Goal: Information Seeking & Learning: Learn about a topic

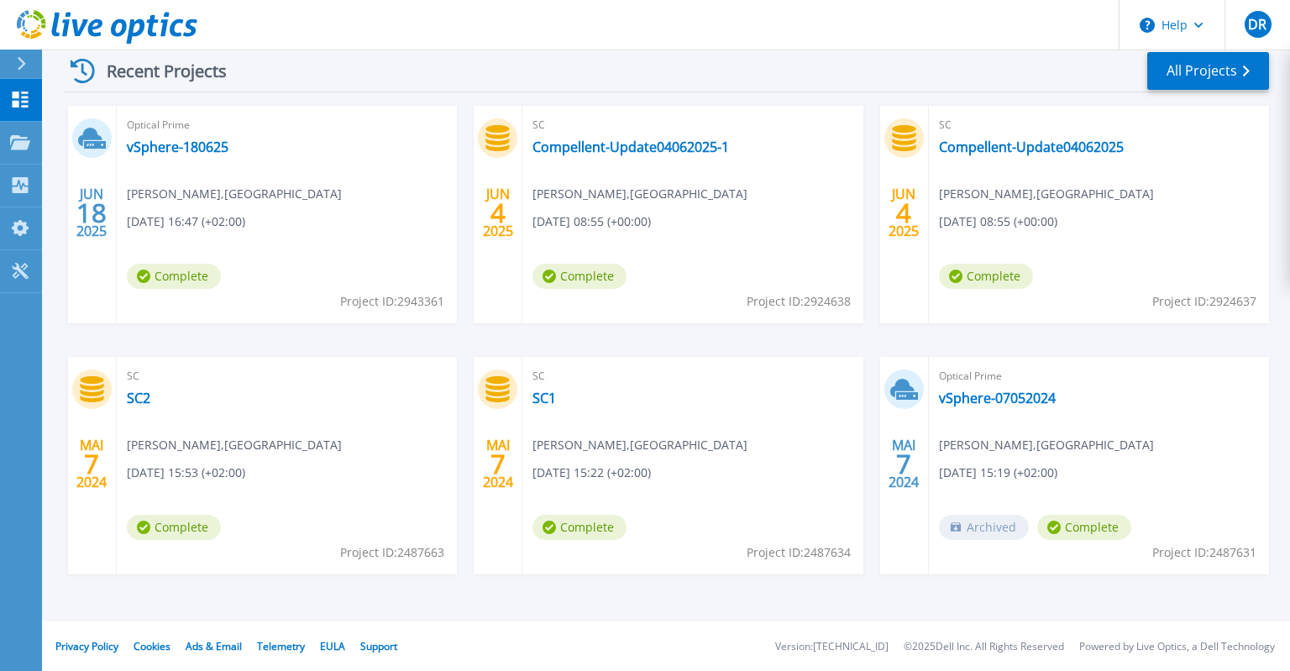
scroll to position [80, 0]
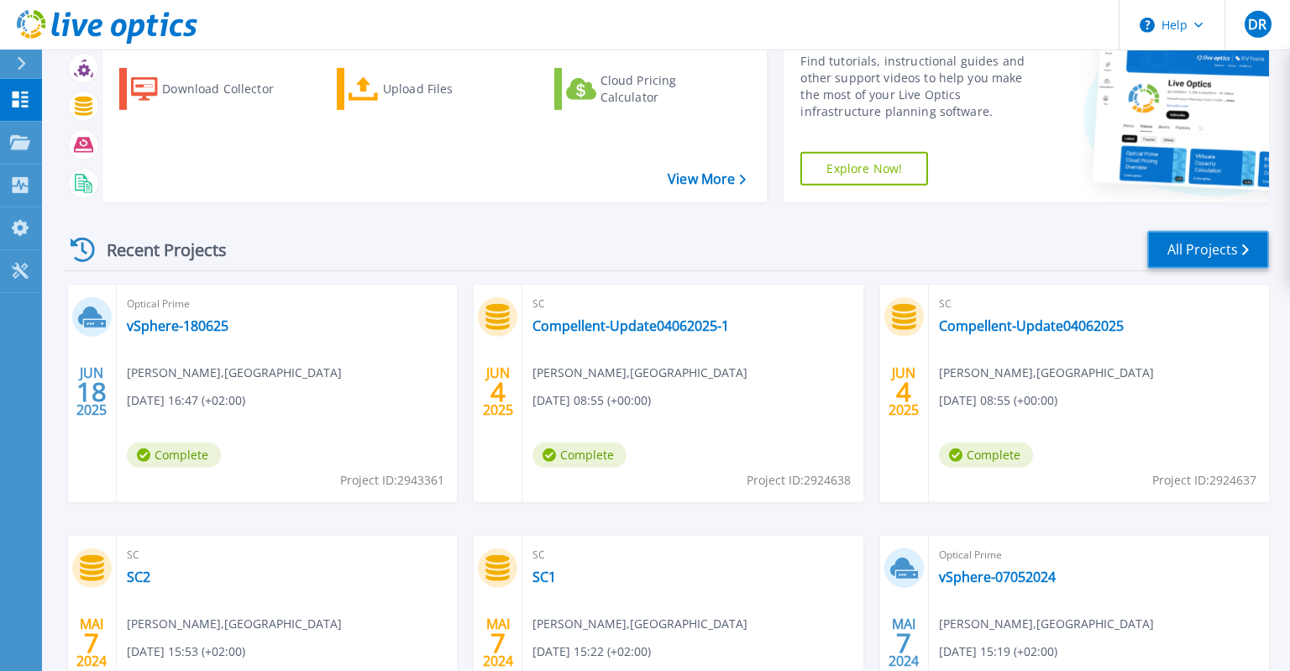
click at [1247, 258] on link "All Projects" at bounding box center [1208, 250] width 122 height 38
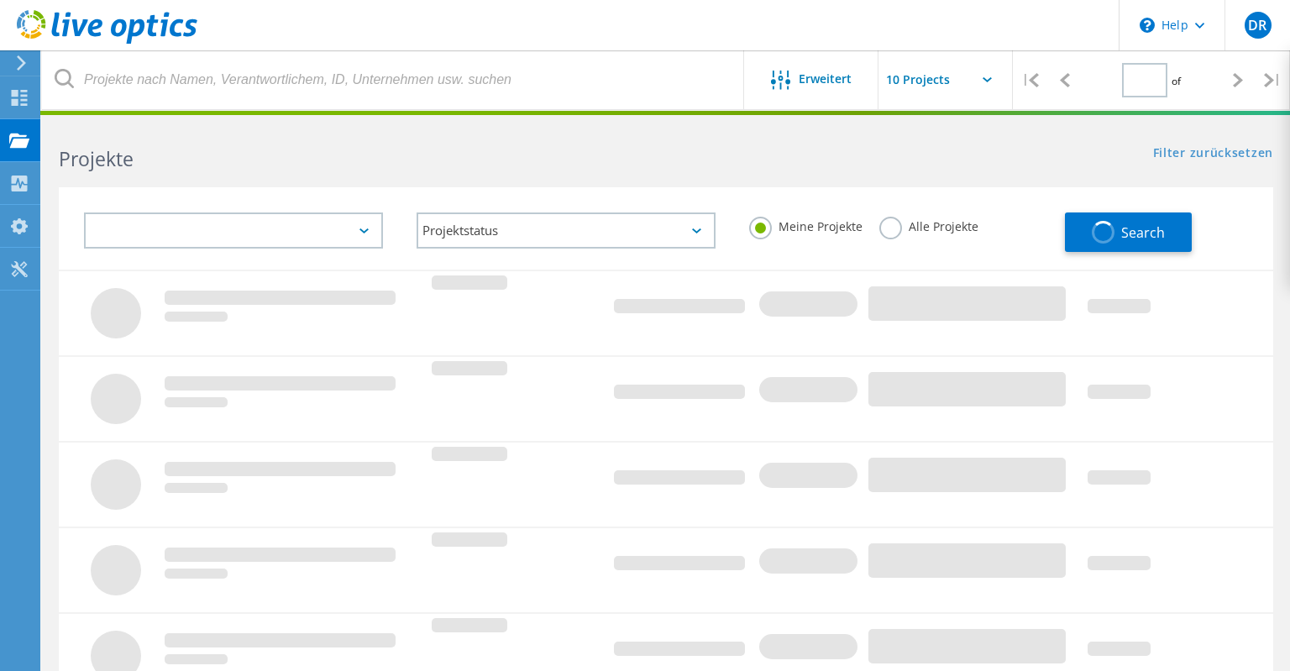
type input "1"
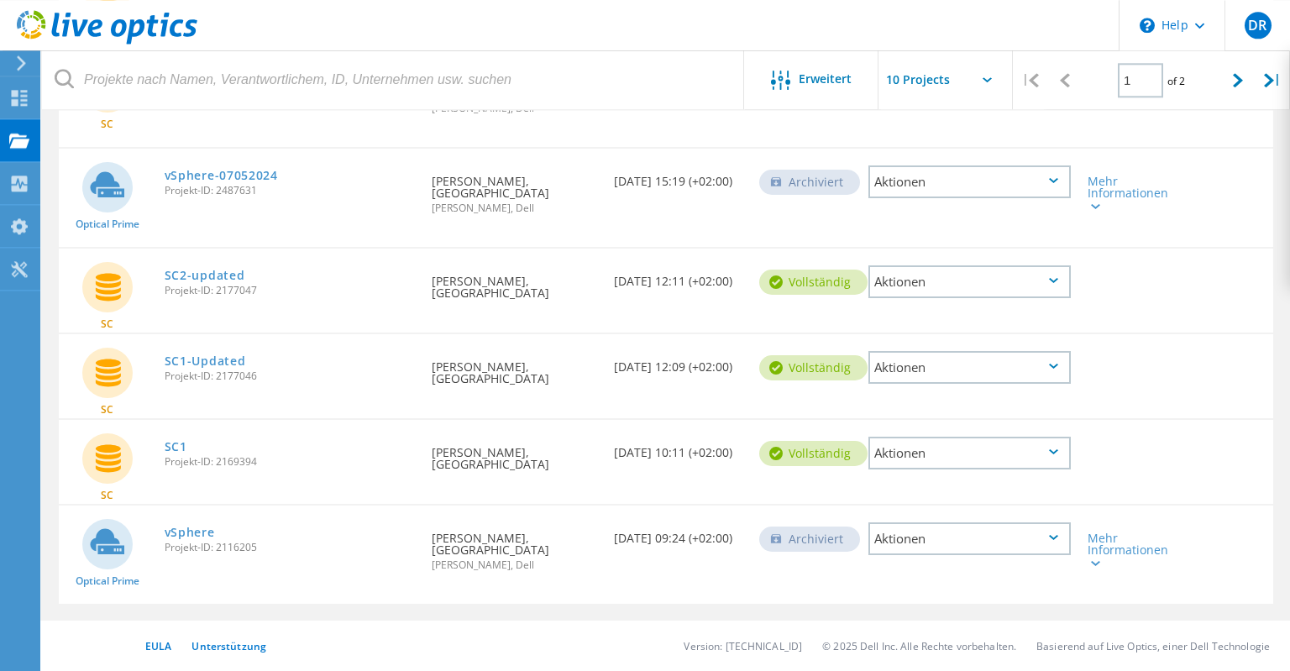
scroll to position [892, 0]
click at [180, 441] on link "SC1" at bounding box center [176, 447] width 23 height 12
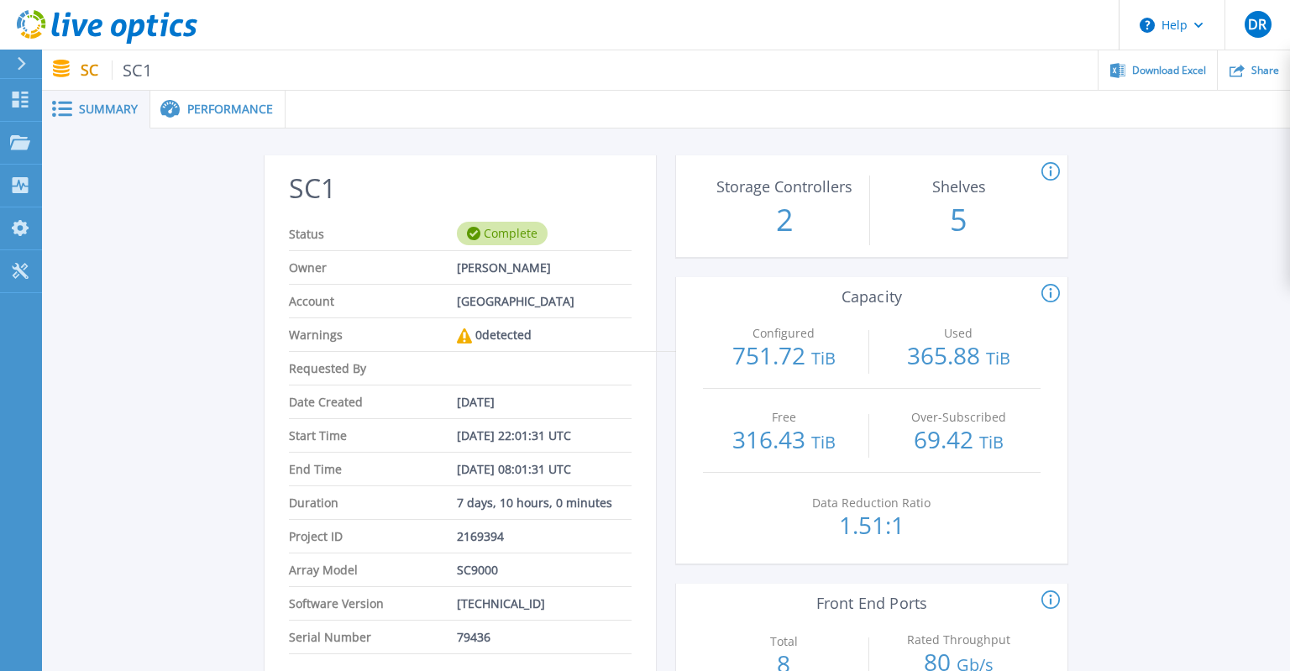
click at [237, 107] on span "Performance" at bounding box center [230, 109] width 86 height 12
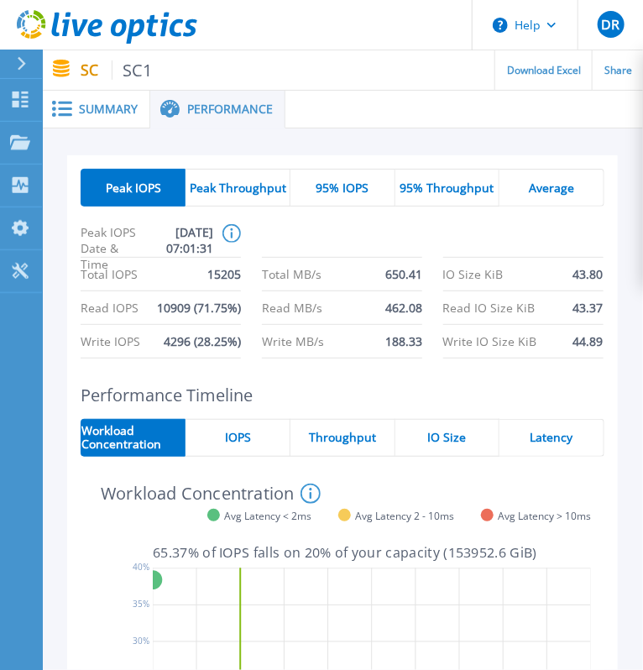
click at [218, 188] on span "Peak Throughput" at bounding box center [238, 187] width 97 height 13
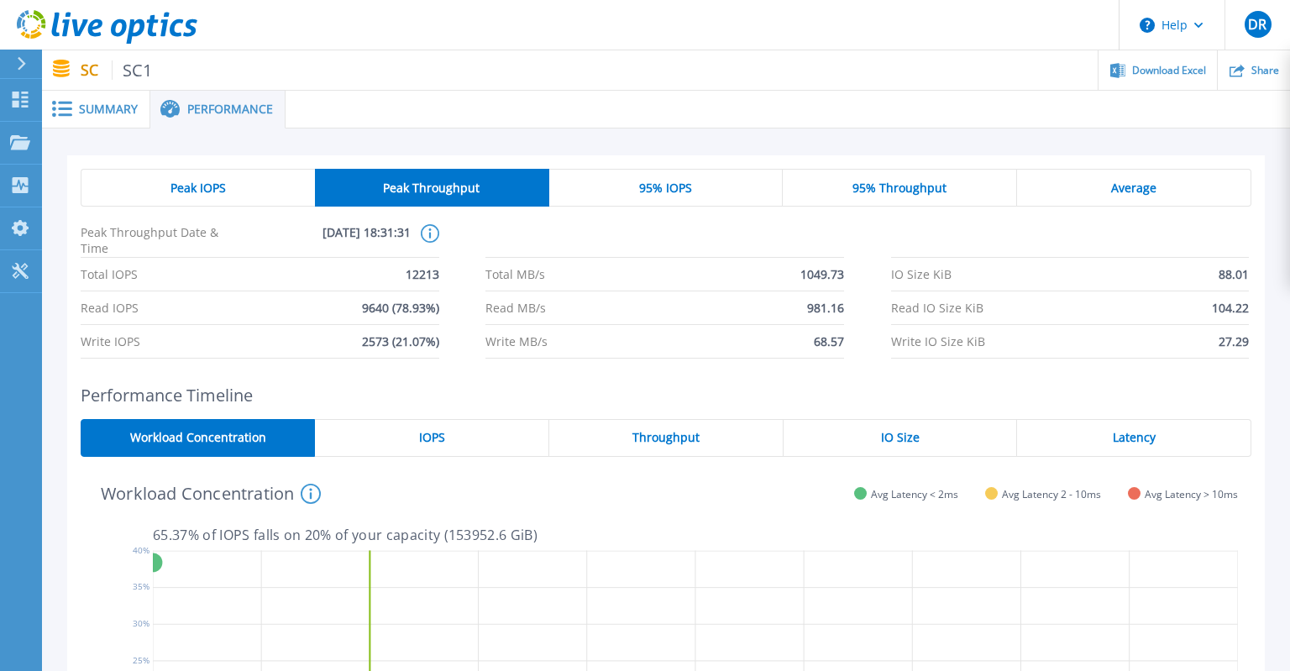
click at [243, 188] on div "Peak IOPS" at bounding box center [198, 188] width 234 height 38
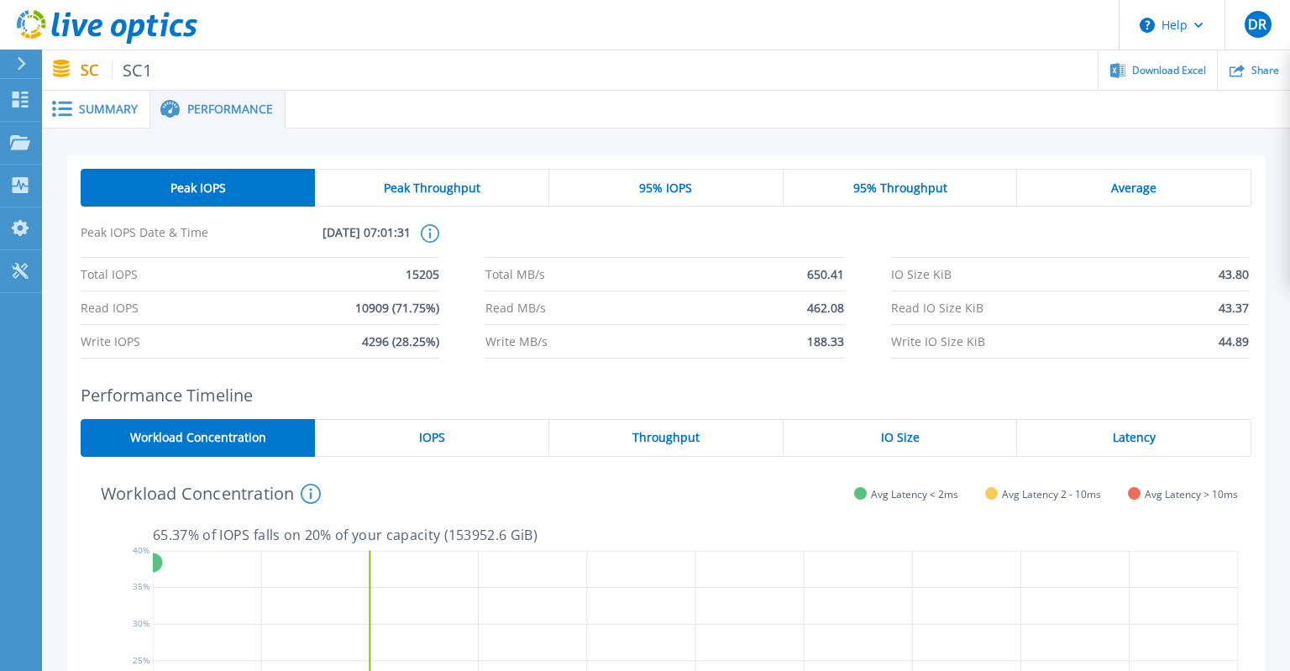
click at [521, 193] on div "Peak Throughput" at bounding box center [432, 188] width 234 height 38
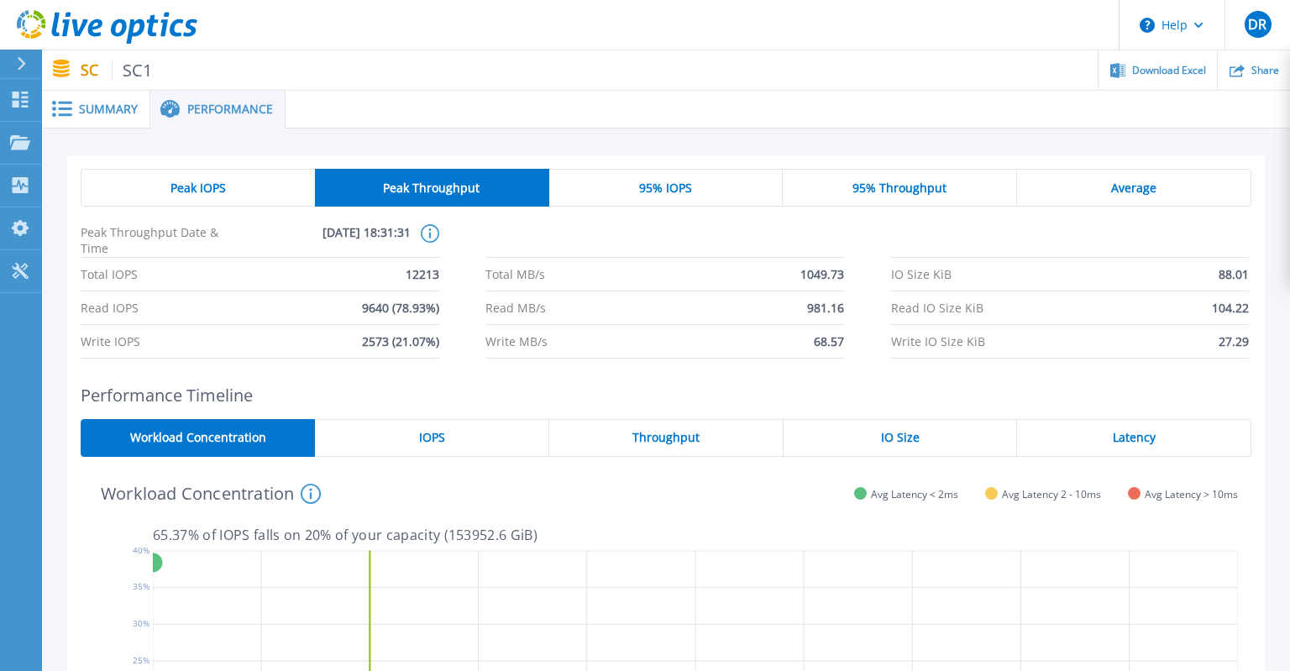
click at [110, 108] on span "Summary" at bounding box center [108, 109] width 59 height 12
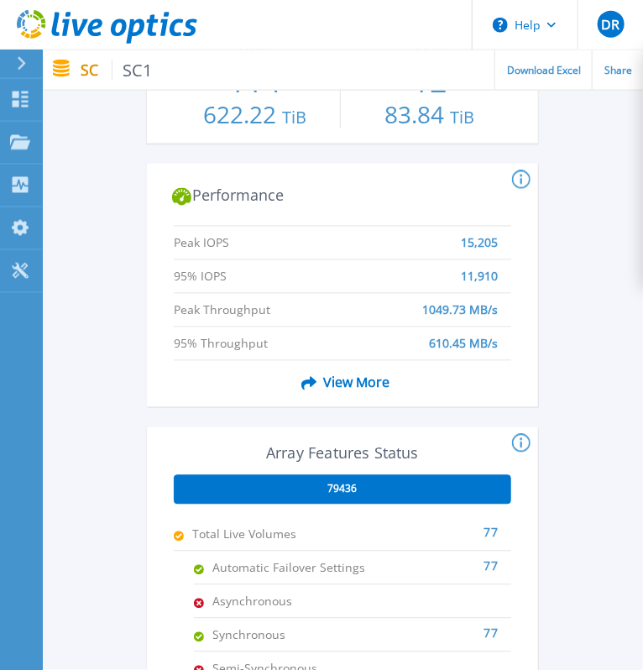
scroll to position [640, 0]
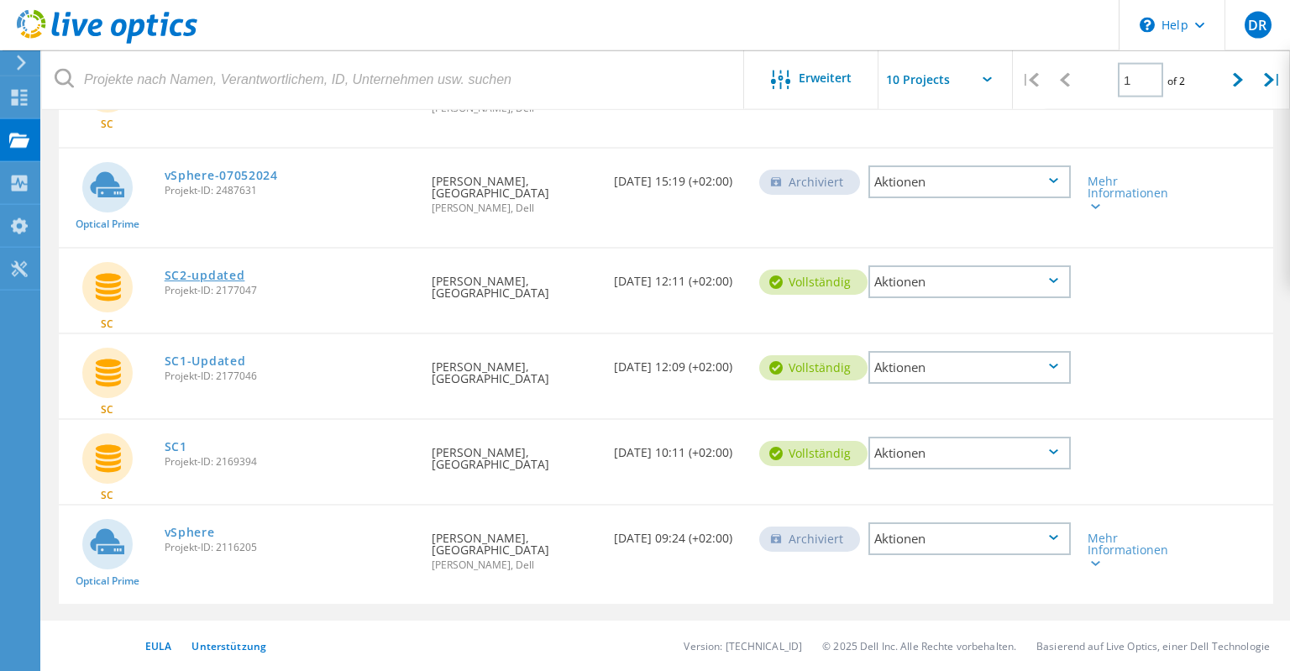
scroll to position [732, 0]
click at [233, 367] on link "SC1-Updated" at bounding box center [205, 361] width 81 height 12
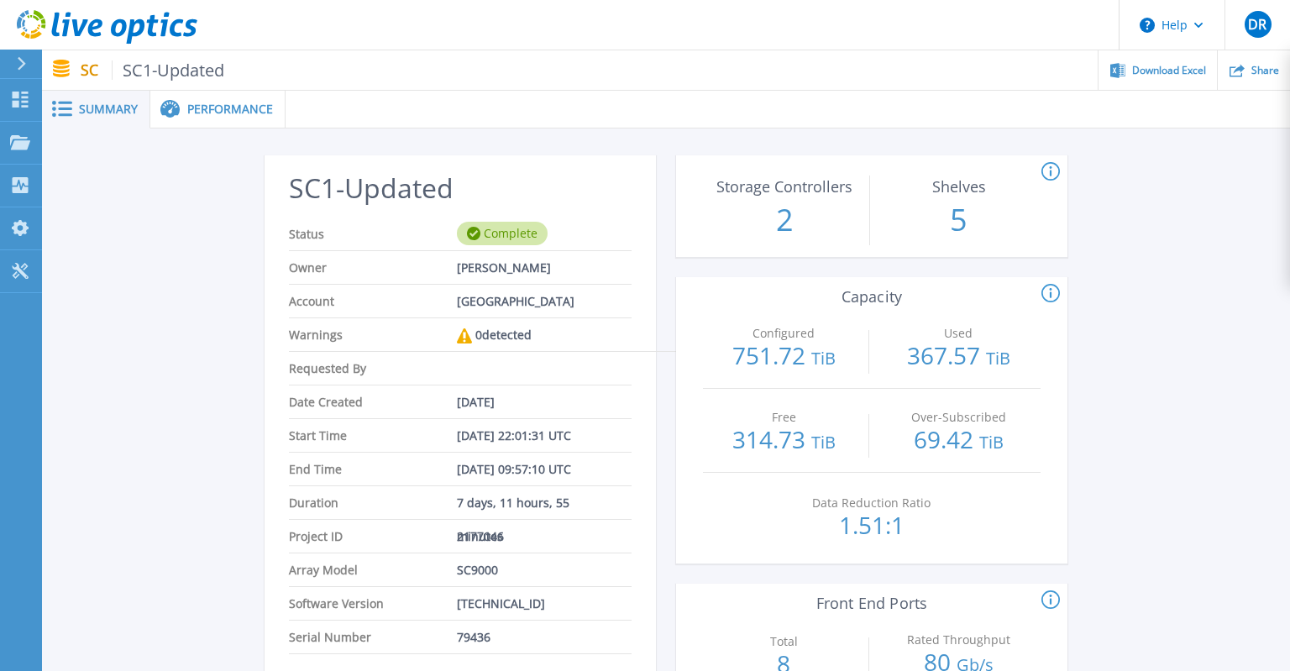
click at [274, 87] on ul "Download Excel Share" at bounding box center [757, 69] width 1066 height 39
click at [265, 103] on span "Performance" at bounding box center [230, 109] width 86 height 12
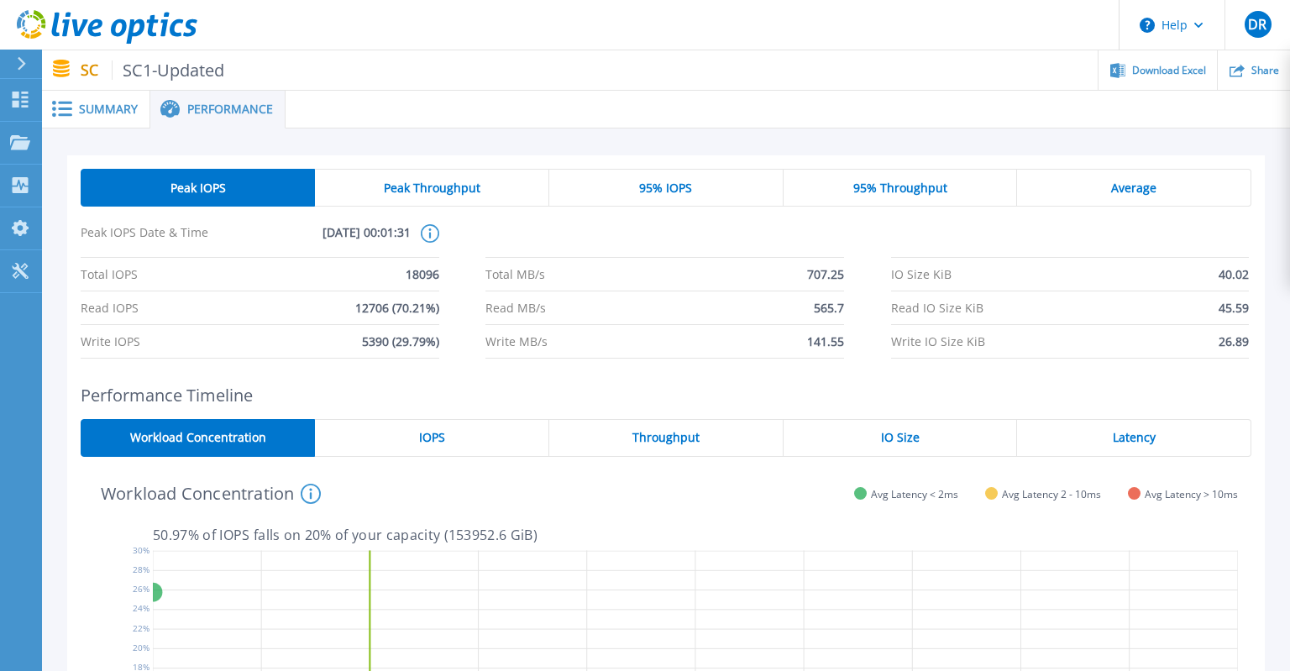
click at [432, 192] on span "Peak Throughput" at bounding box center [432, 187] width 97 height 13
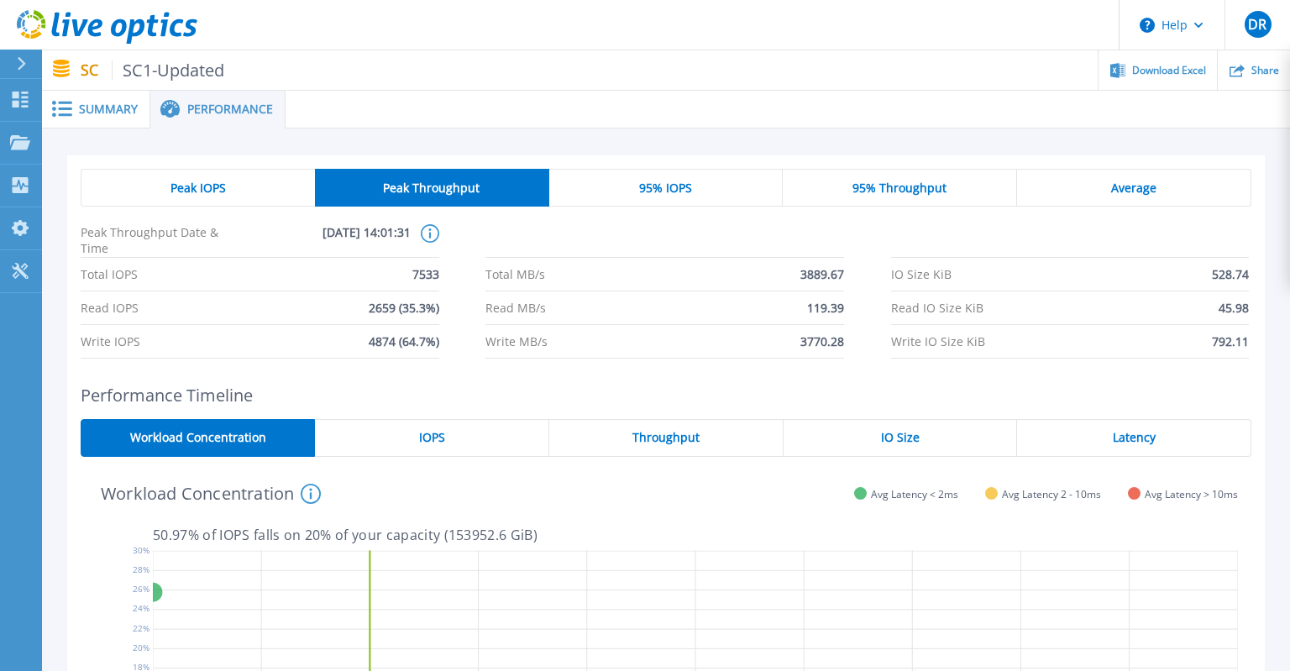
click at [653, 189] on span "95% IOPS" at bounding box center [665, 187] width 53 height 13
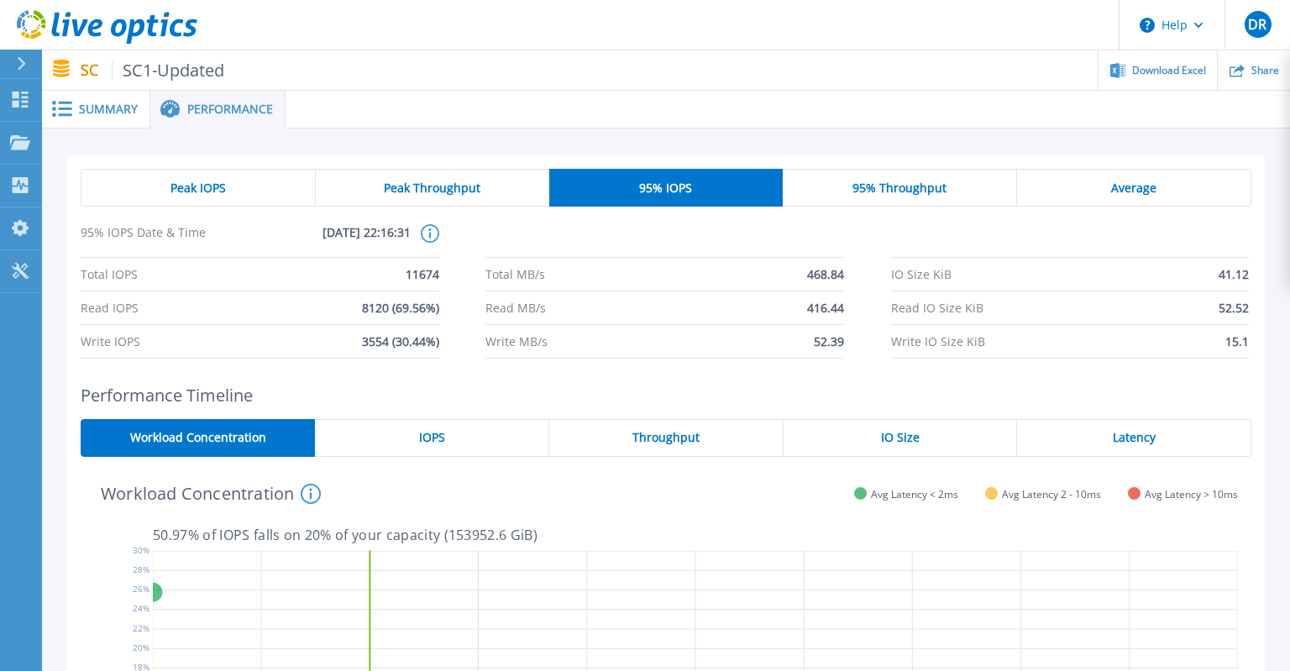
click at [230, 186] on div "Peak IOPS" at bounding box center [198, 188] width 235 height 38
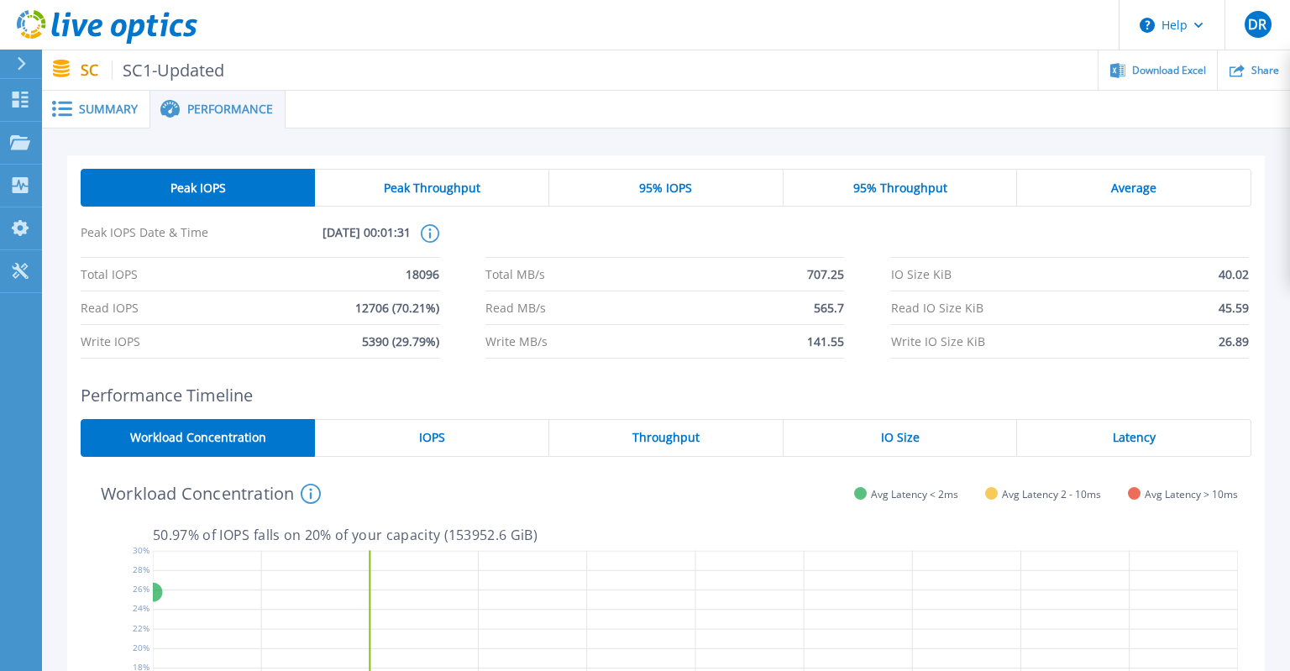
click at [442, 192] on span "Peak Throughput" at bounding box center [432, 187] width 97 height 13
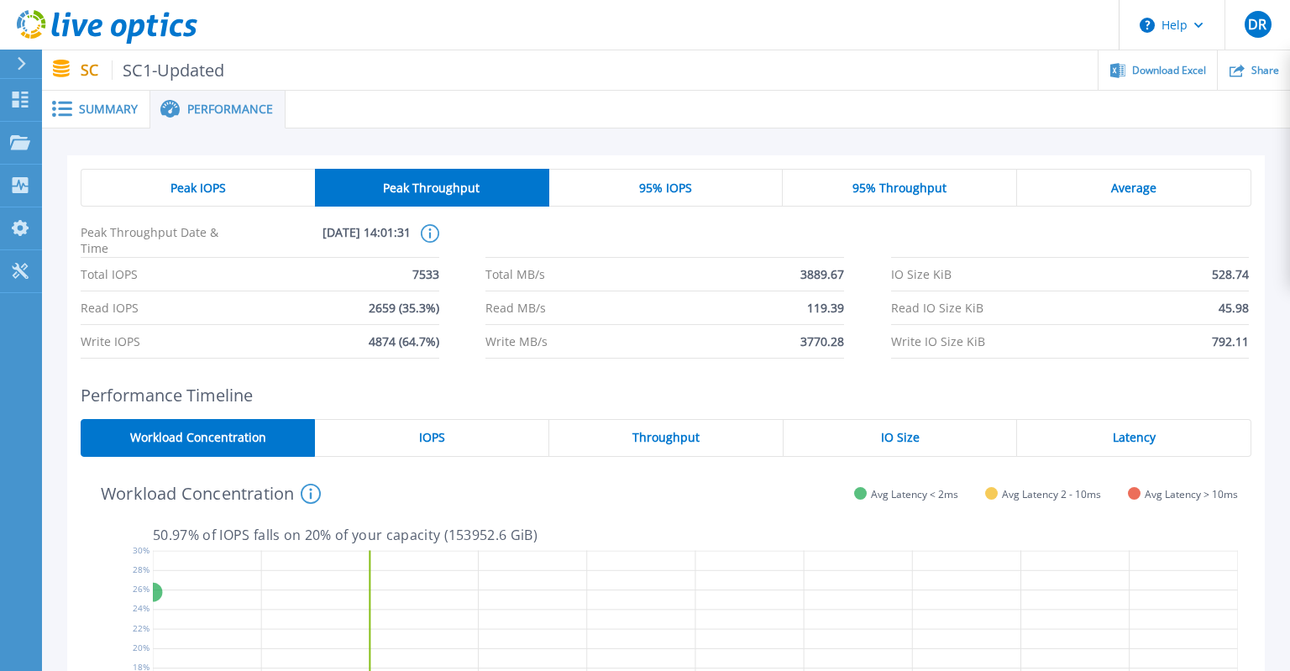
click at [106, 114] on span "Summary" at bounding box center [108, 109] width 59 height 12
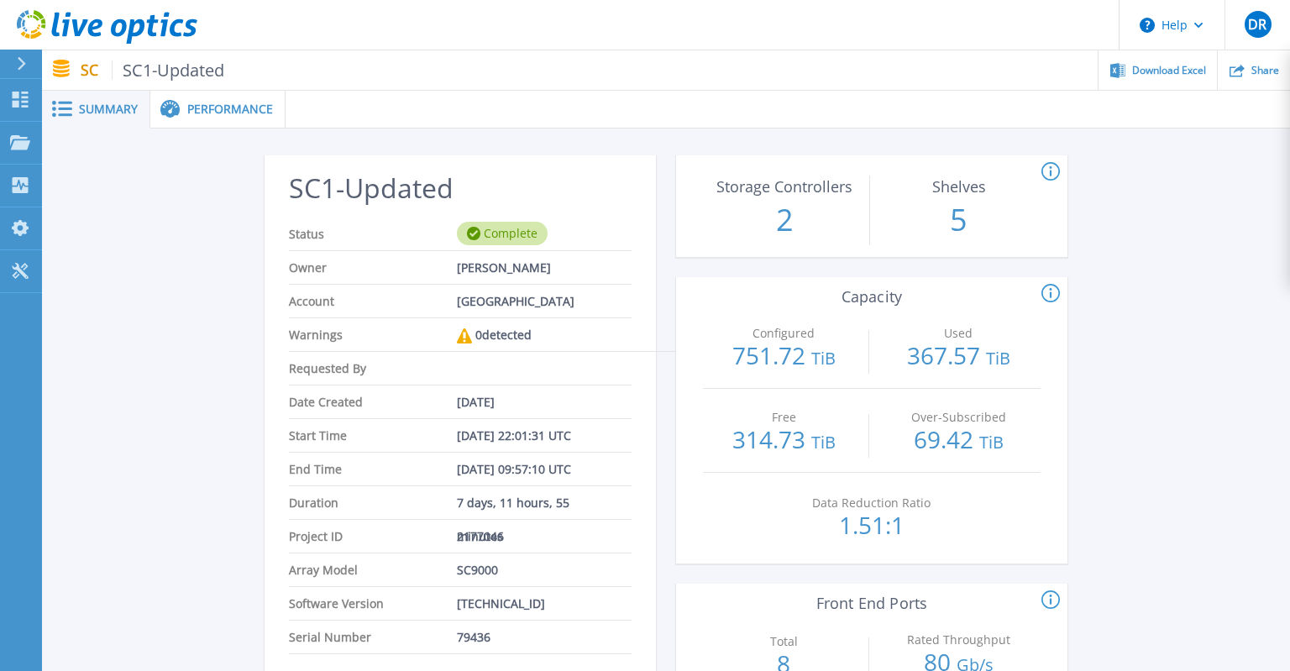
click at [226, 122] on div "Performance" at bounding box center [217, 110] width 135 height 38
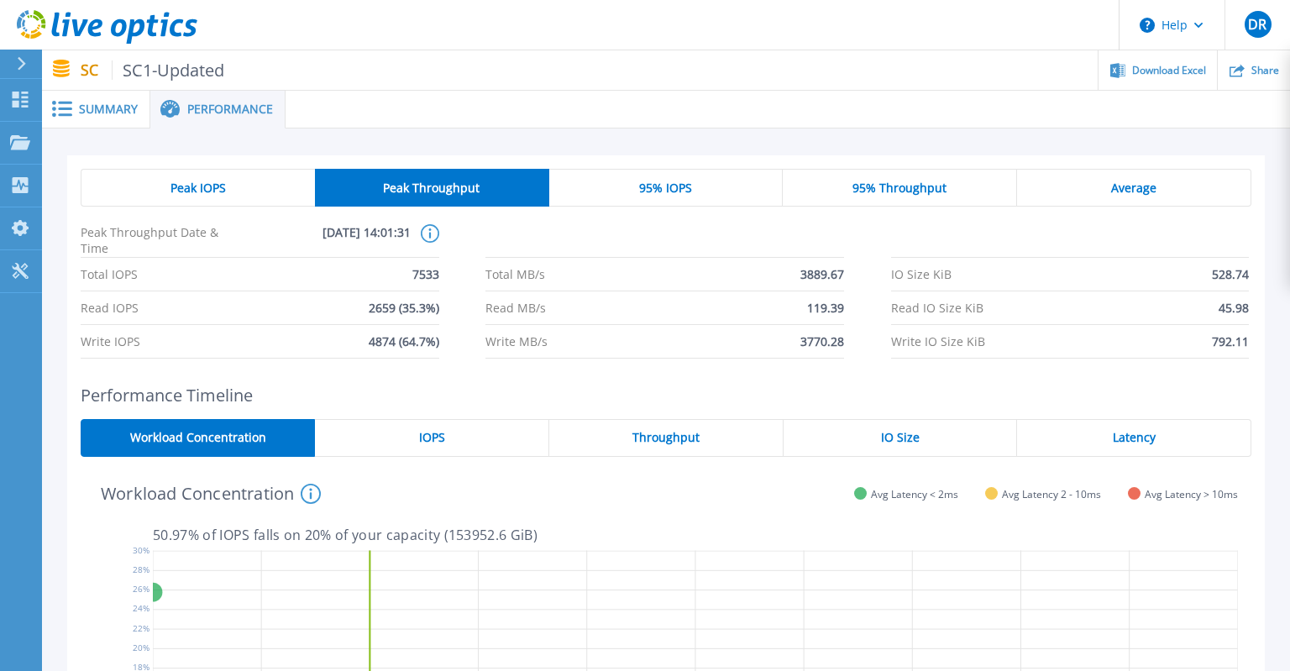
click at [1181, 201] on div "Average" at bounding box center [1134, 188] width 234 height 38
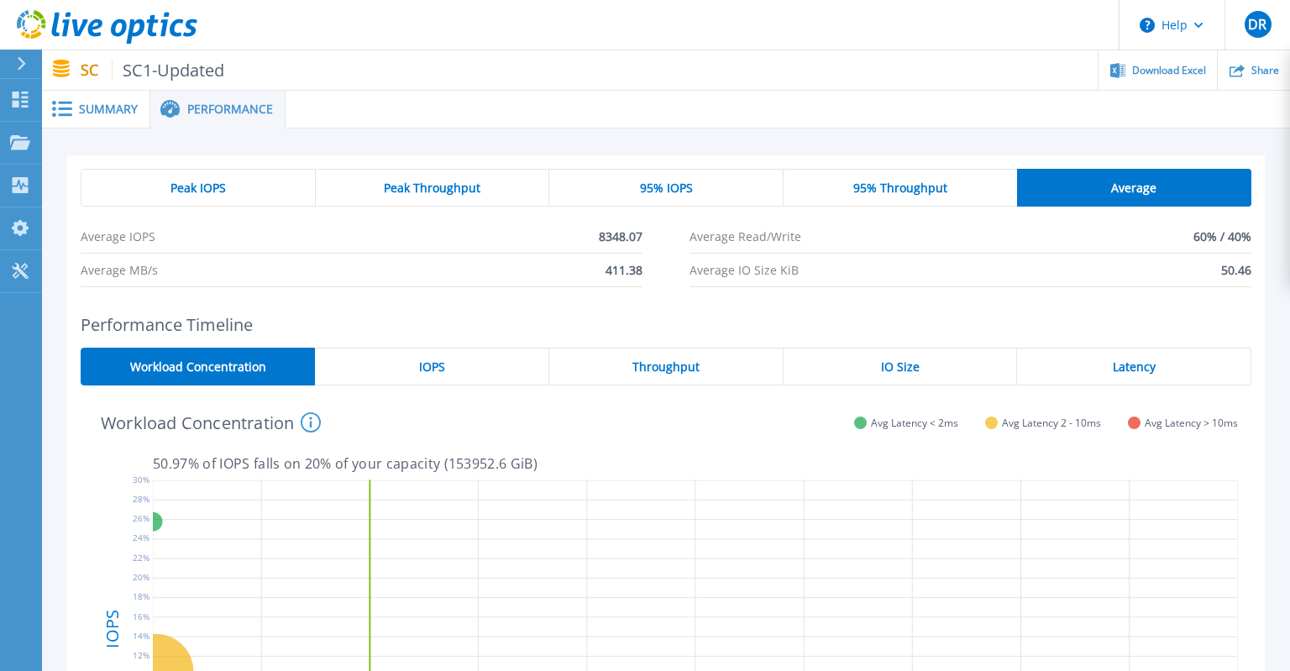
click at [149, 181] on div "Peak IOPS" at bounding box center [198, 188] width 235 height 38
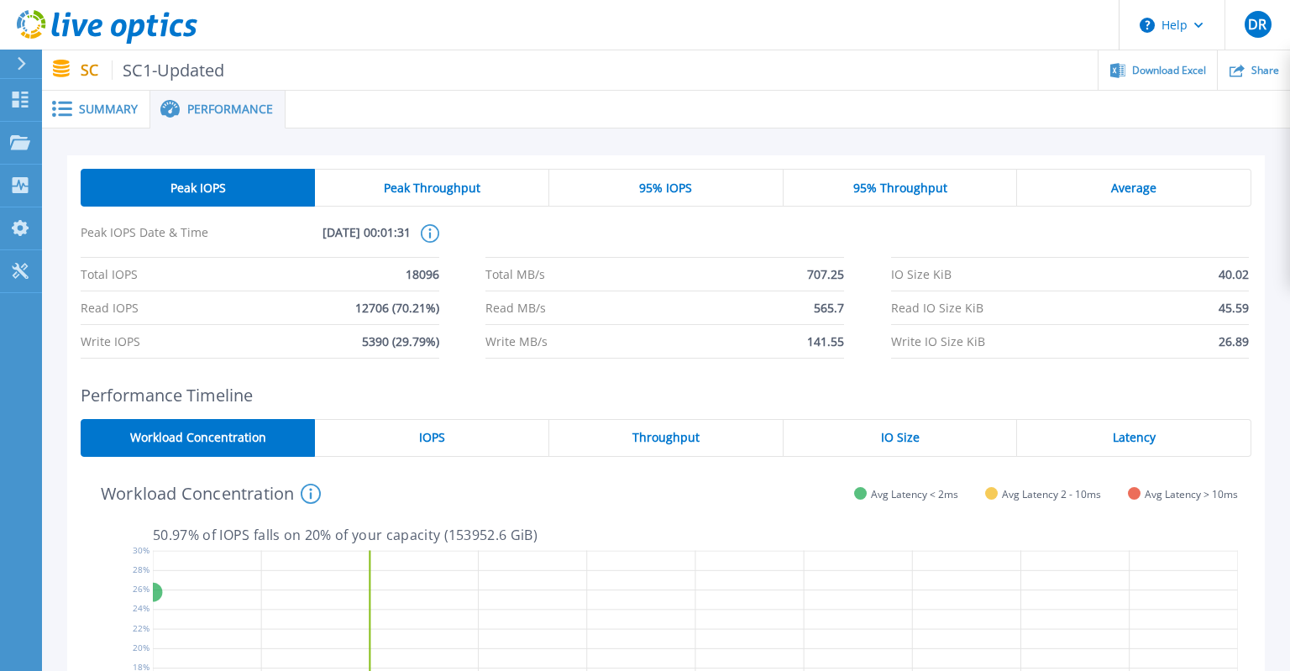
click at [472, 443] on div "IOPS" at bounding box center [432, 438] width 234 height 38
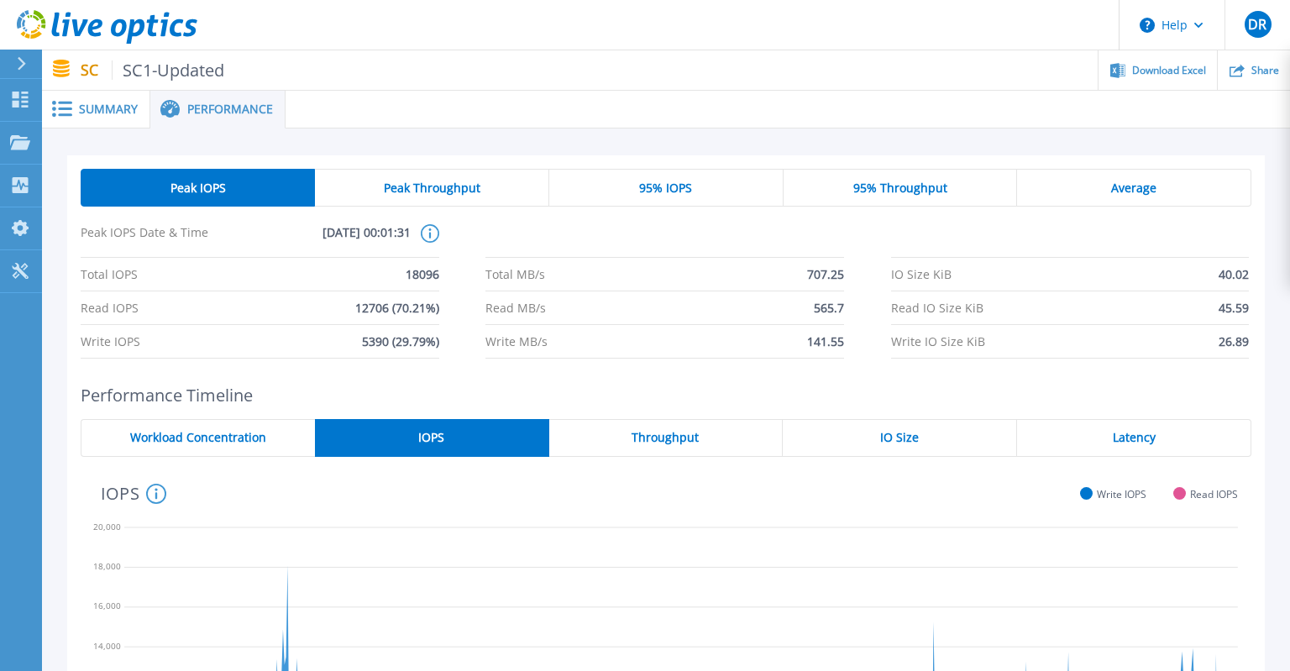
click at [599, 431] on div "Throughput" at bounding box center [666, 438] width 234 height 38
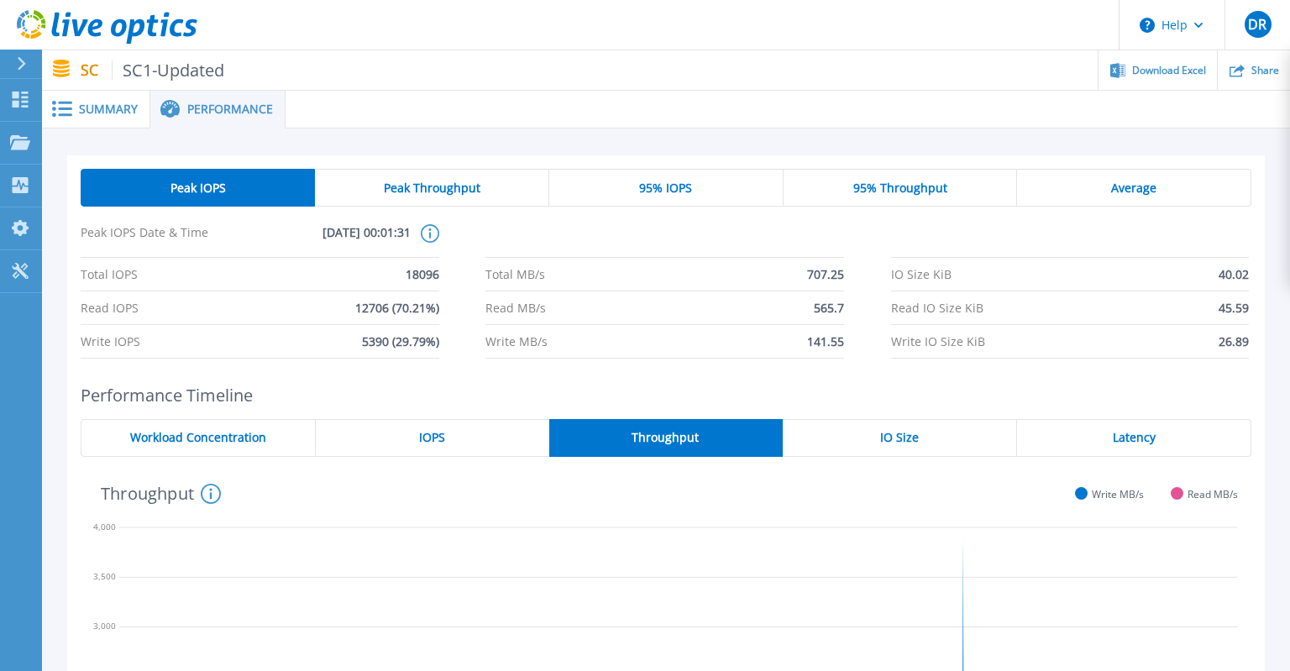
click at [1133, 433] on span "Latency" at bounding box center [1134, 437] width 43 height 13
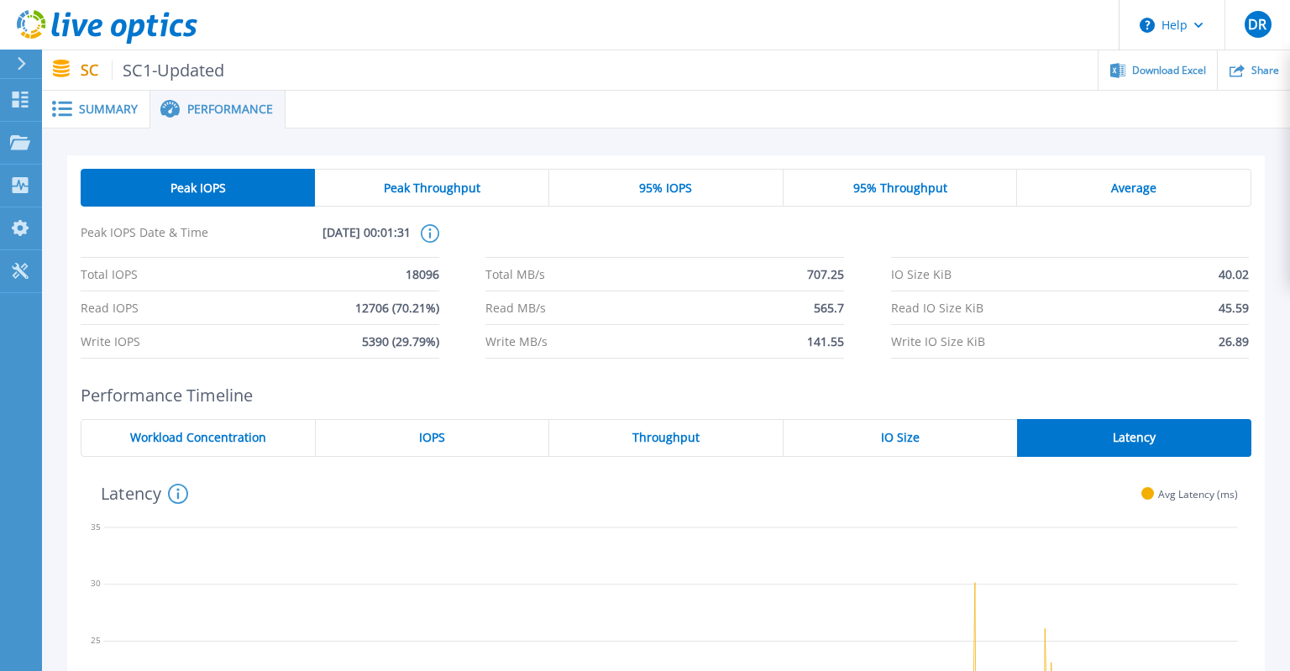
click at [233, 431] on span "Workload Concentration" at bounding box center [198, 437] width 136 height 13
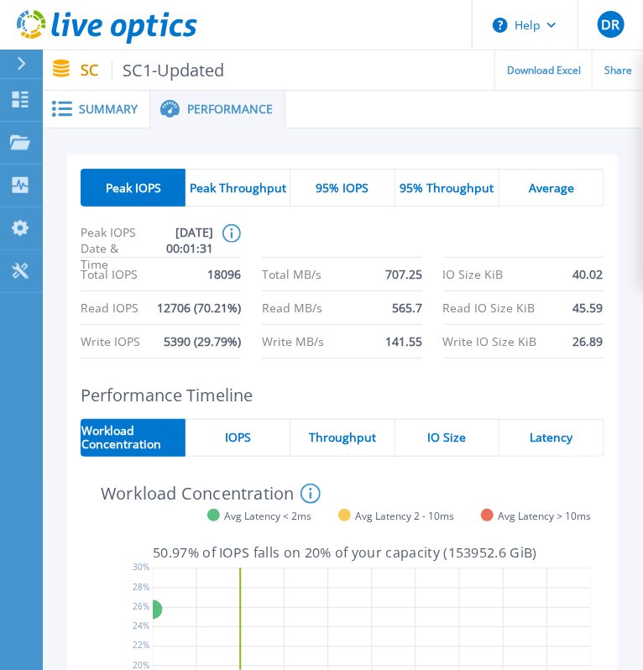
click at [242, 193] on span "Peak Throughput" at bounding box center [238, 187] width 97 height 13
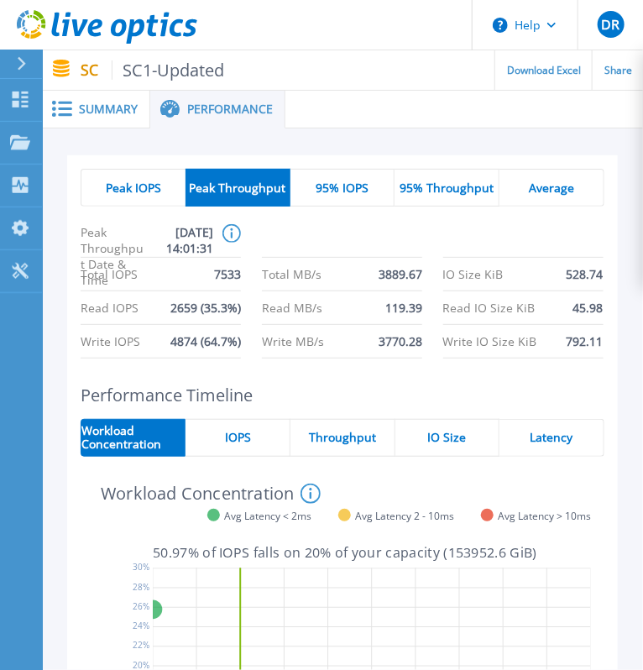
click at [343, 208] on div "Peak IOPS Peak Throughput 95% IOPS 95% Throughput Average Peak Throughput Date …" at bounding box center [343, 264] width 524 height 190
click at [354, 194] on span "95% IOPS" at bounding box center [342, 187] width 53 height 13
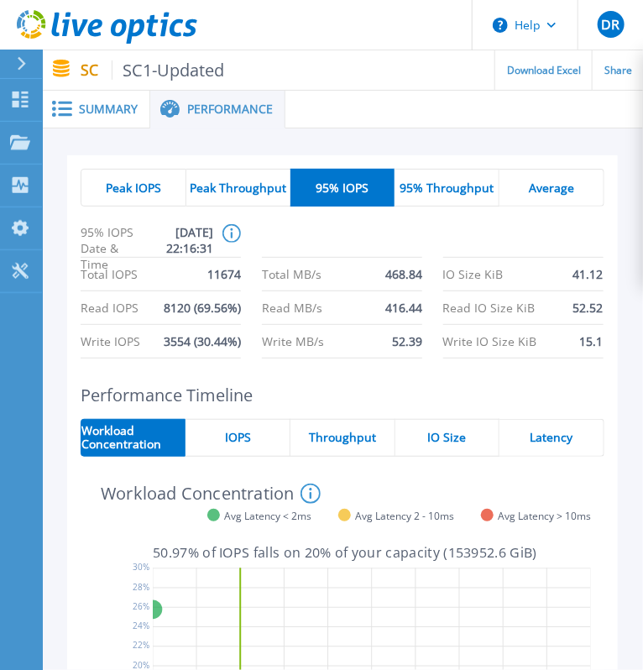
click at [444, 183] on span "95% Throughput" at bounding box center [447, 187] width 94 height 13
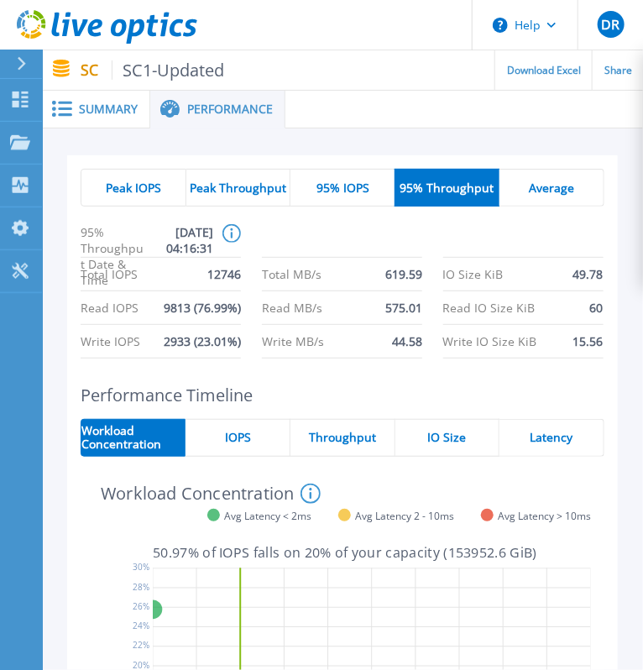
click at [536, 193] on span "Average" at bounding box center [551, 187] width 45 height 13
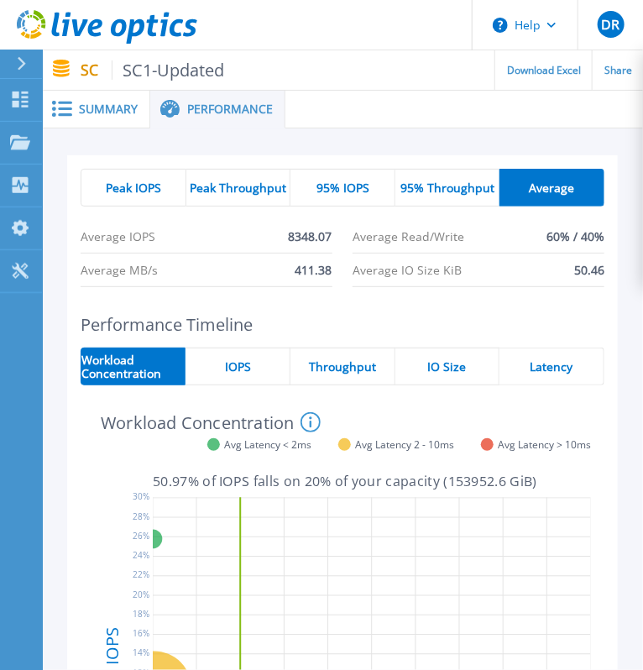
click at [230, 188] on span "Peak Throughput" at bounding box center [238, 187] width 97 height 13
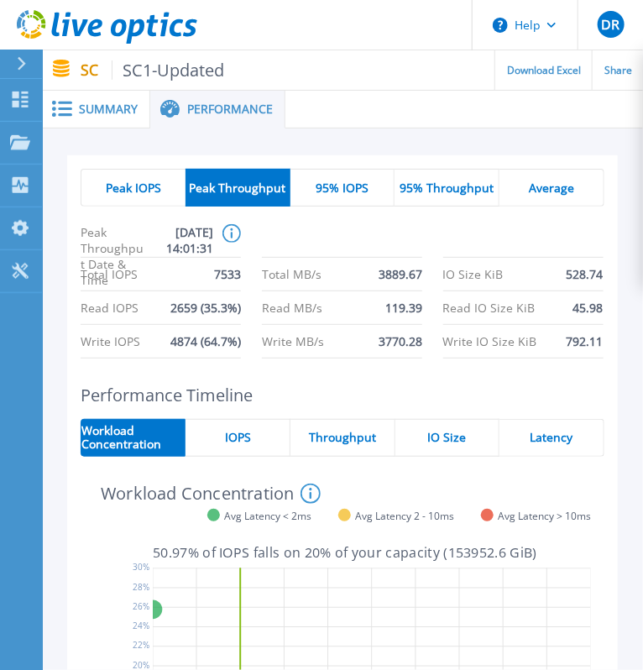
click at [338, 176] on div "95% IOPS" at bounding box center [343, 188] width 105 height 38
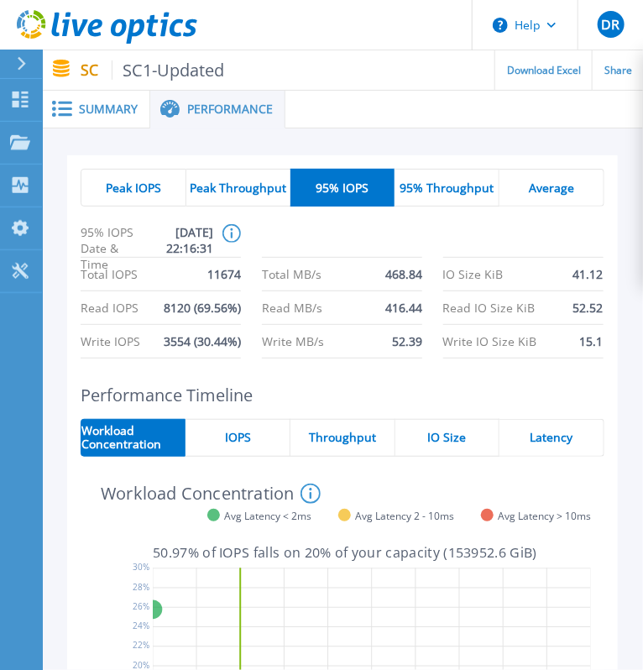
click at [460, 197] on div "95% Throughput" at bounding box center [447, 188] width 105 height 38
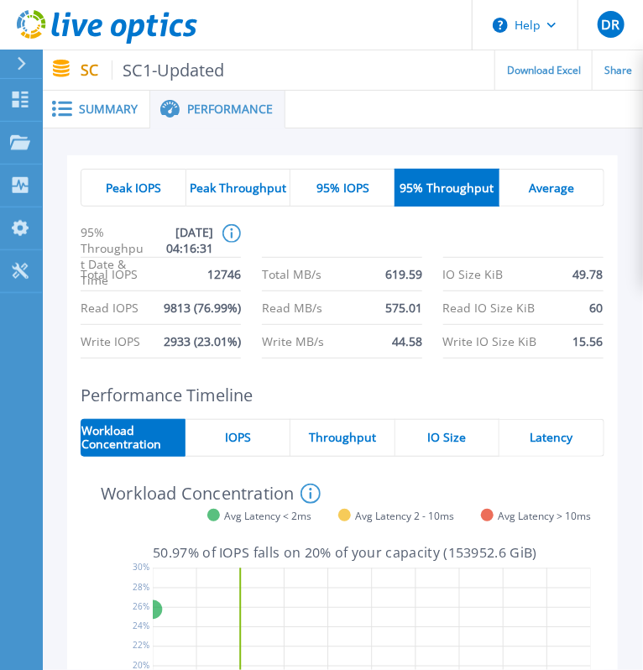
click at [540, 197] on div "Average" at bounding box center [552, 188] width 105 height 38
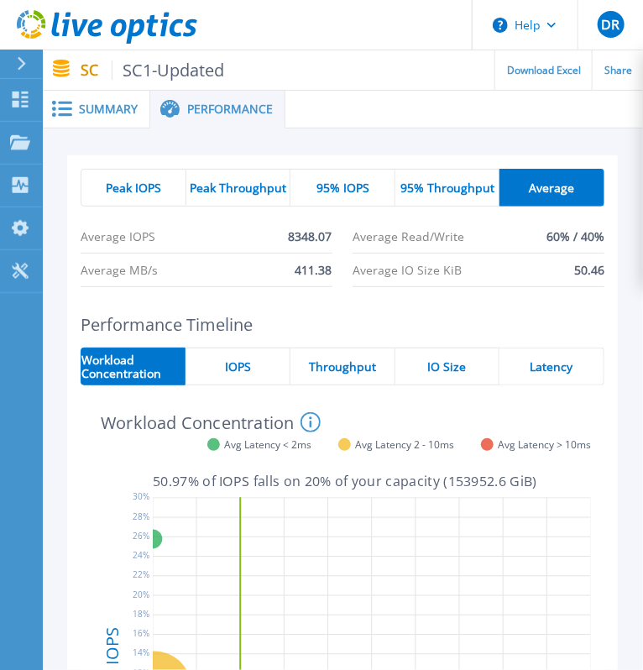
click at [143, 189] on span "Peak IOPS" at bounding box center [133, 187] width 55 height 13
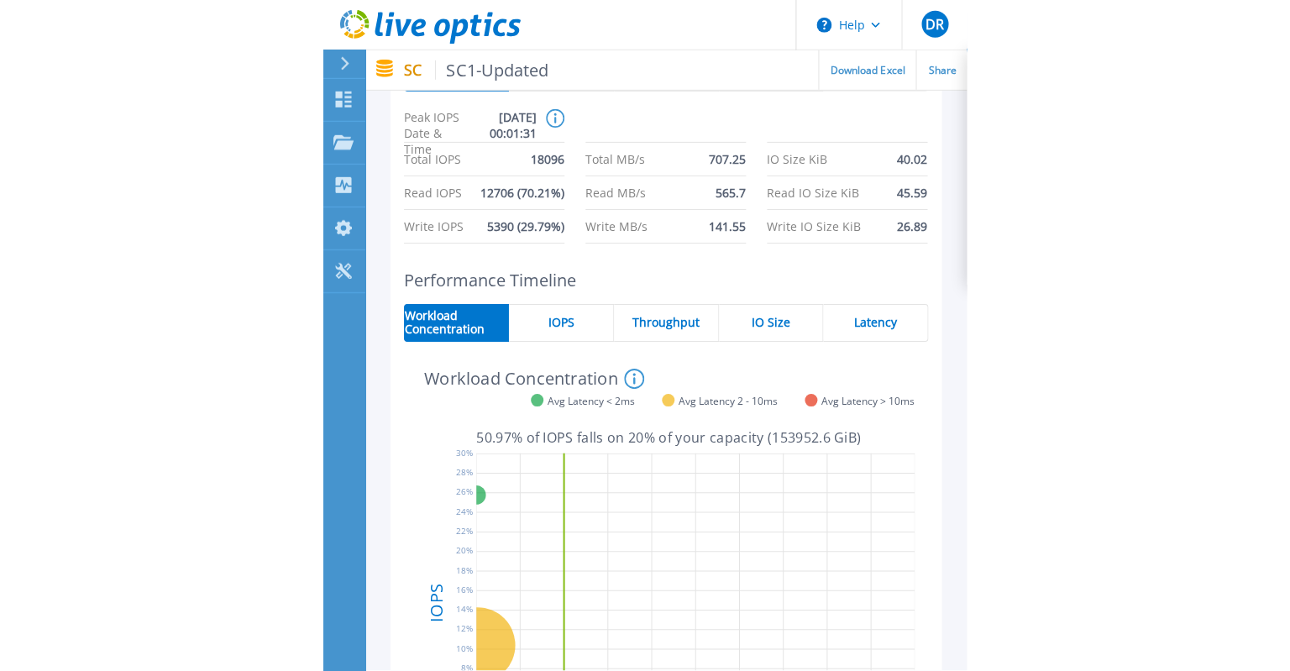
scroll to position [114, 0]
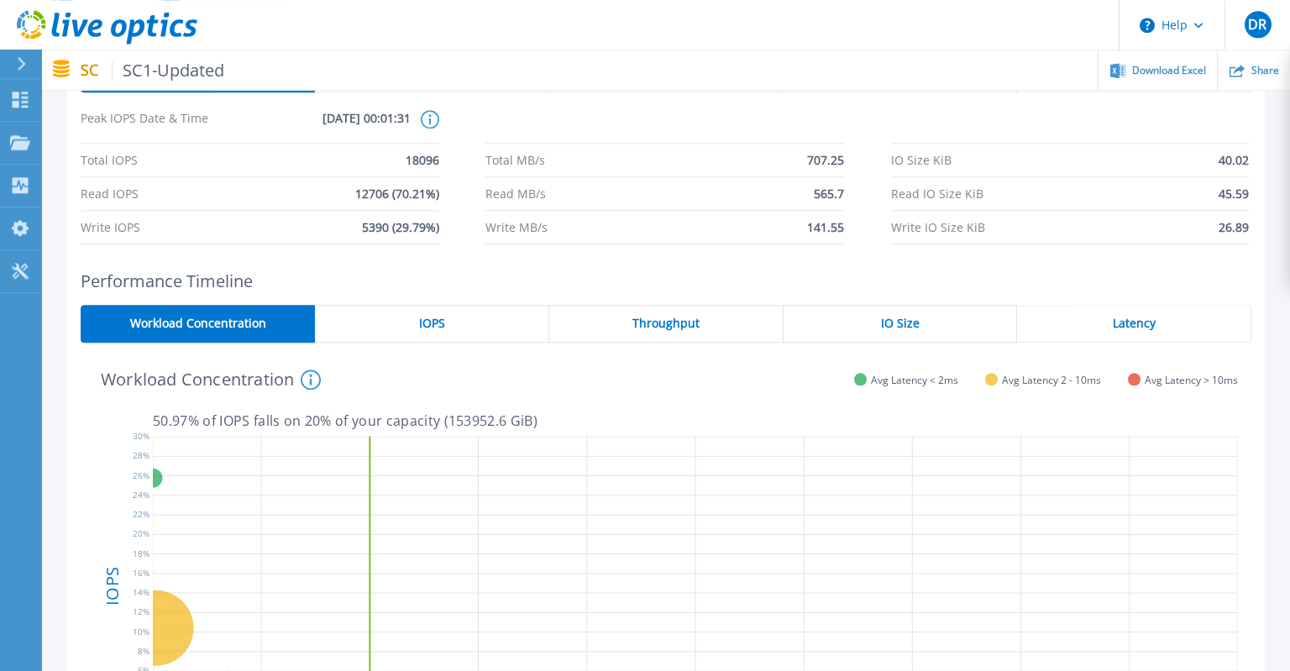
click at [388, 317] on div "IOPS" at bounding box center [432, 324] width 234 height 38
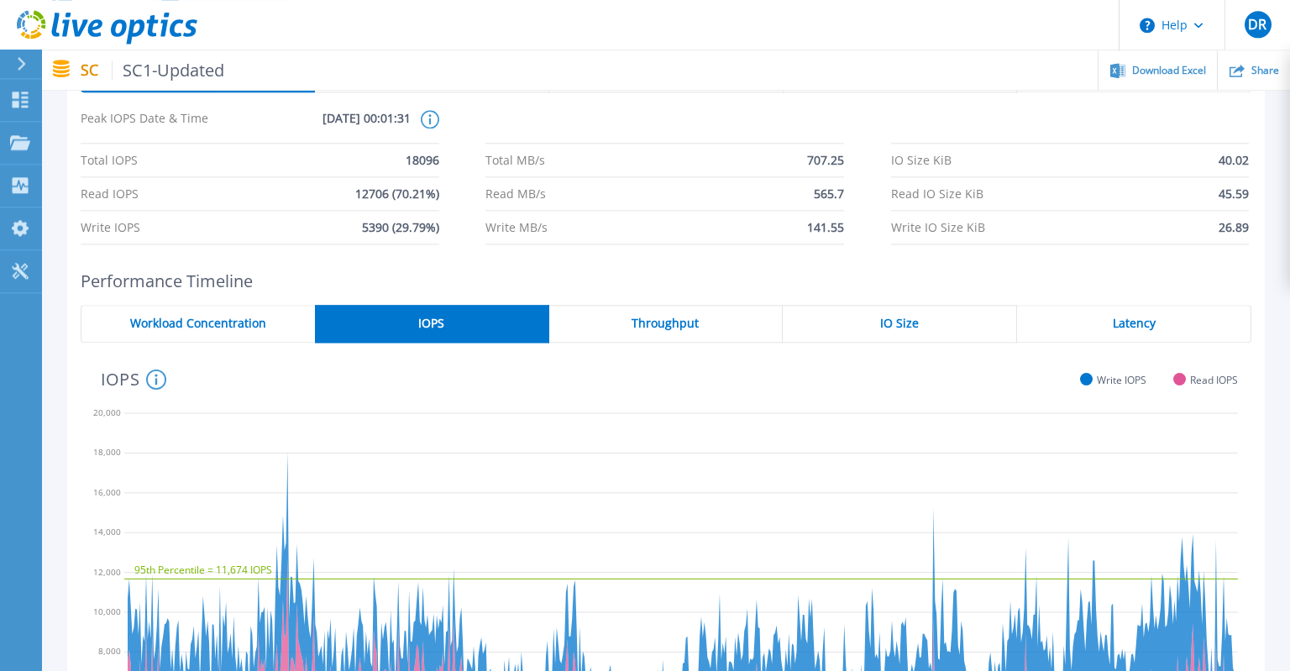
scroll to position [0, 0]
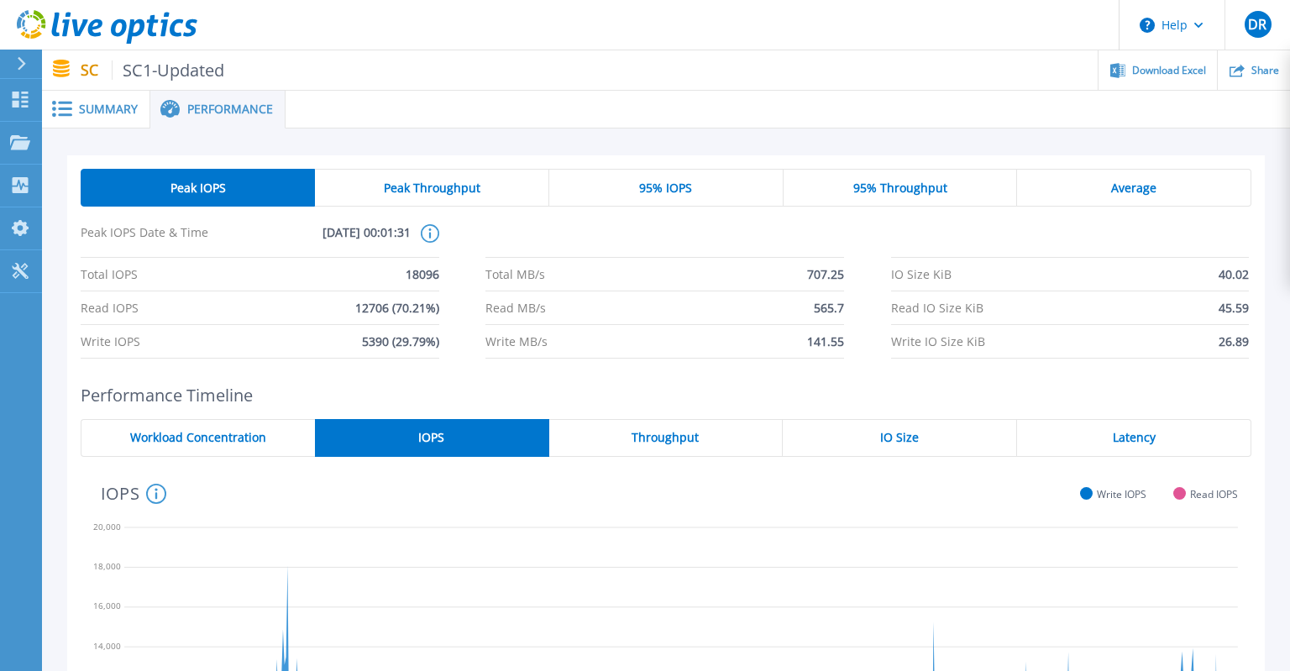
click at [454, 170] on div "Peak Throughput" at bounding box center [432, 188] width 234 height 38
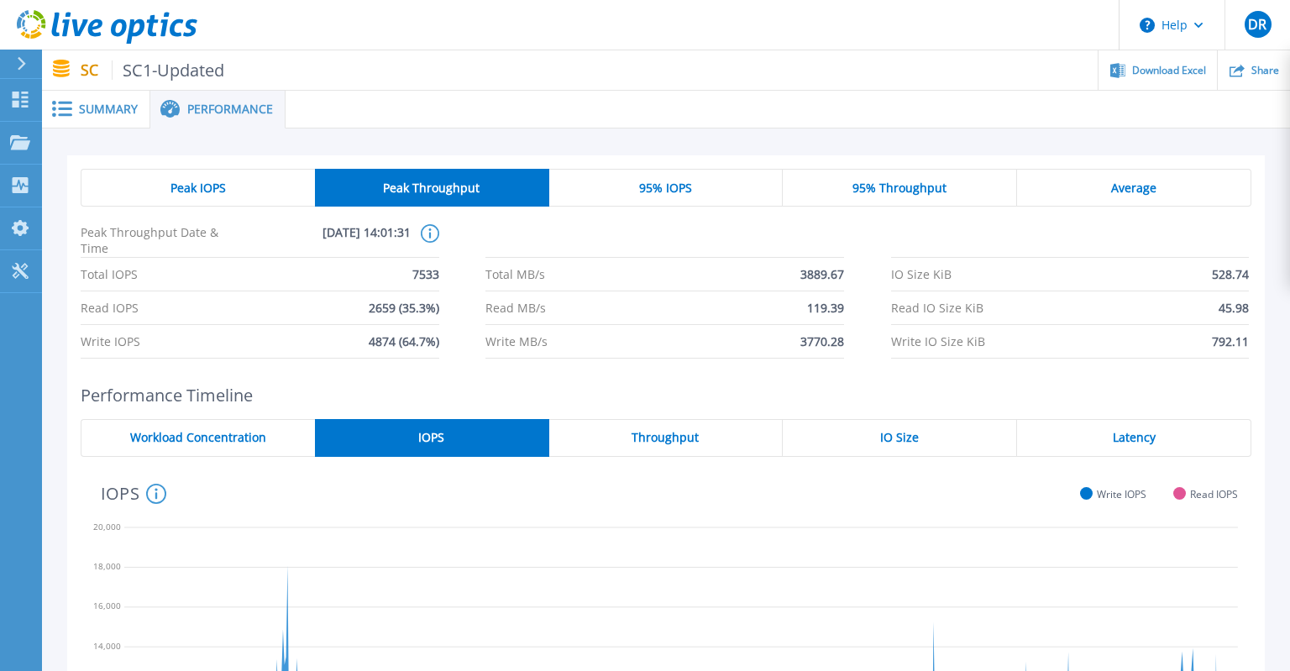
click at [1114, 175] on div "Average" at bounding box center [1134, 188] width 234 height 38
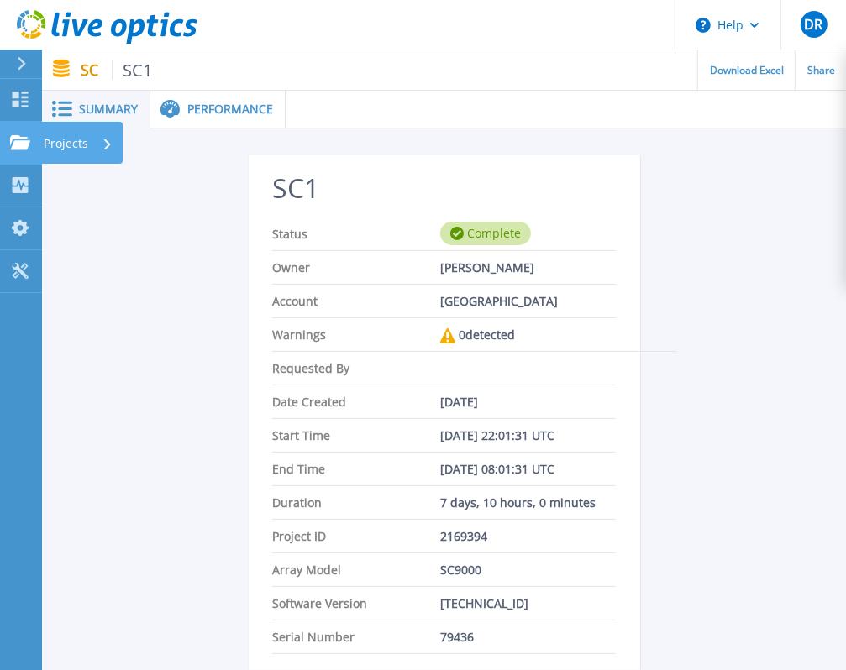
click at [18, 137] on icon at bounding box center [20, 142] width 20 height 14
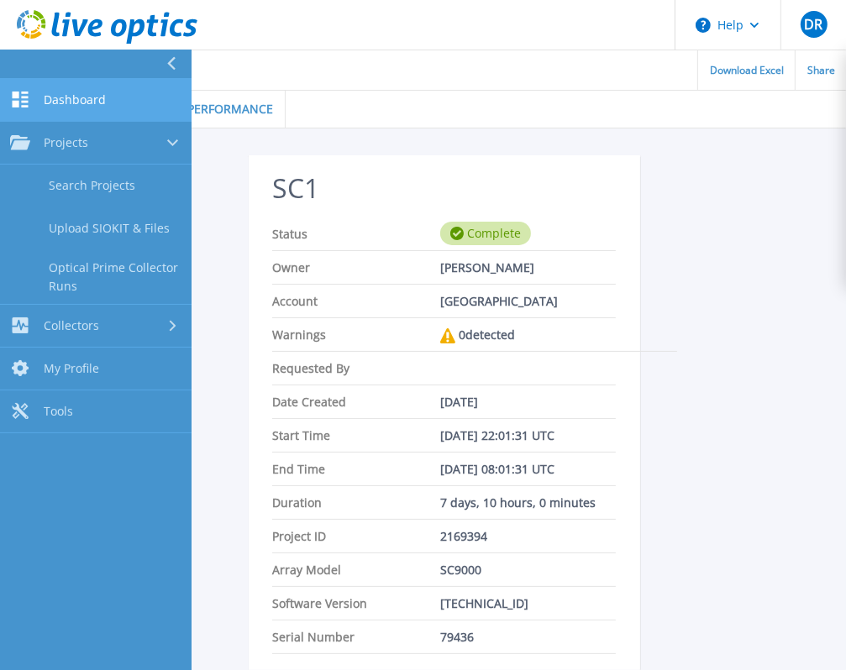
click at [133, 102] on link "Dashboard Dashboard" at bounding box center [95, 100] width 191 height 43
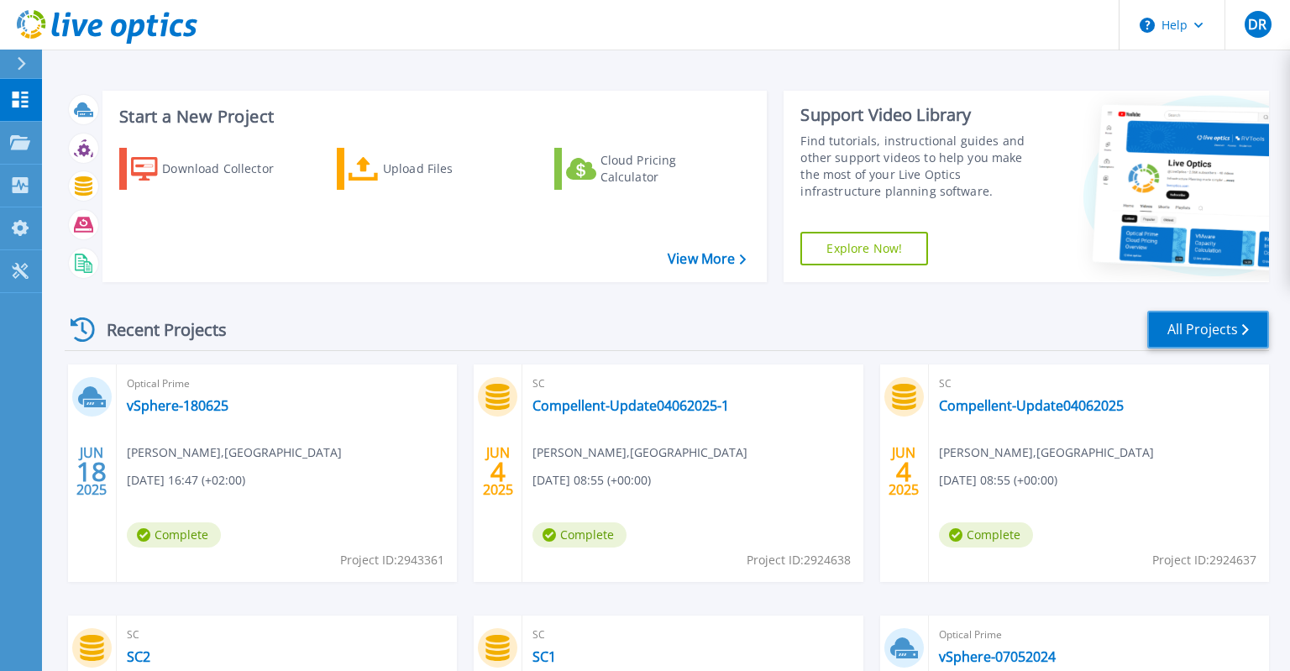
click at [845, 335] on link "All Projects" at bounding box center [1208, 330] width 122 height 38
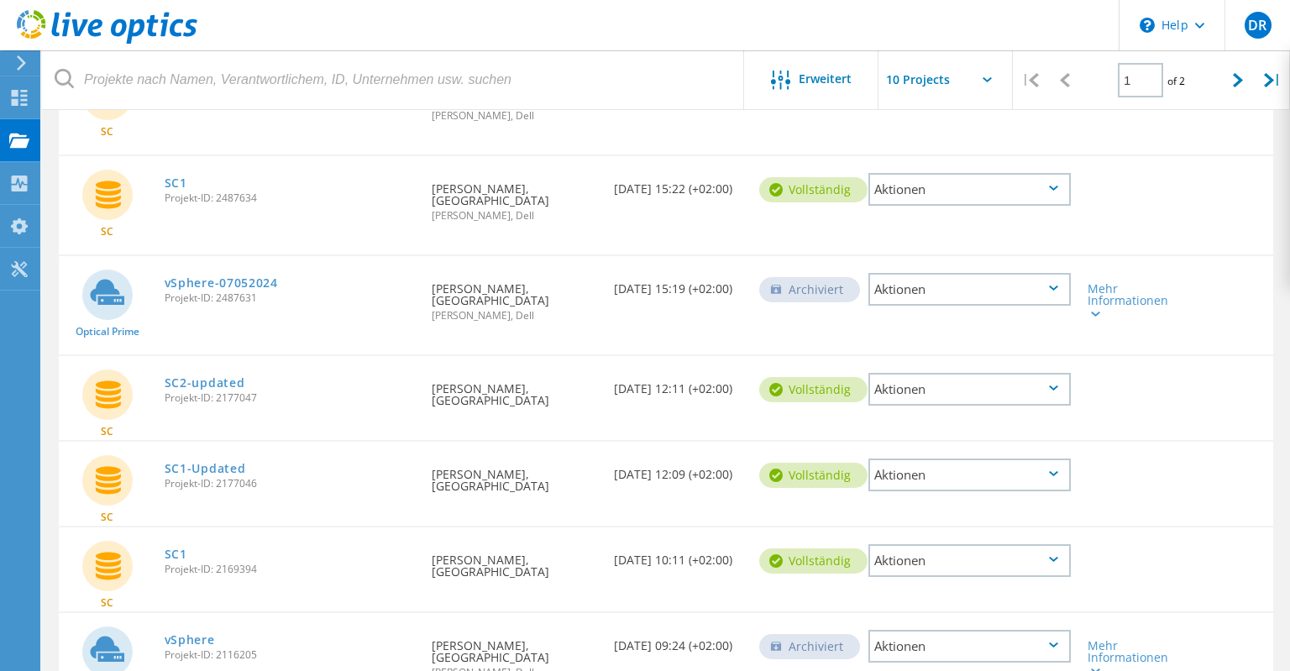
scroll to position [553, 0]
click at [177, 190] on link "SC1" at bounding box center [176, 184] width 23 height 12
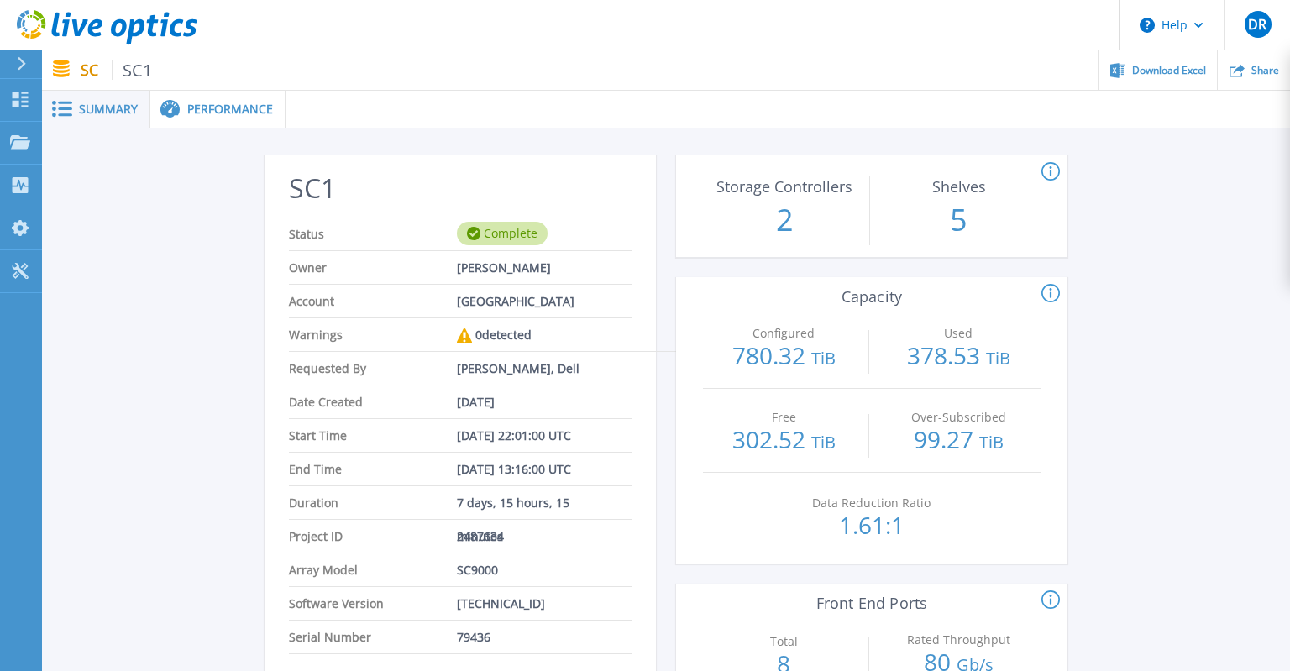
click at [245, 113] on span "Performance" at bounding box center [230, 109] width 86 height 12
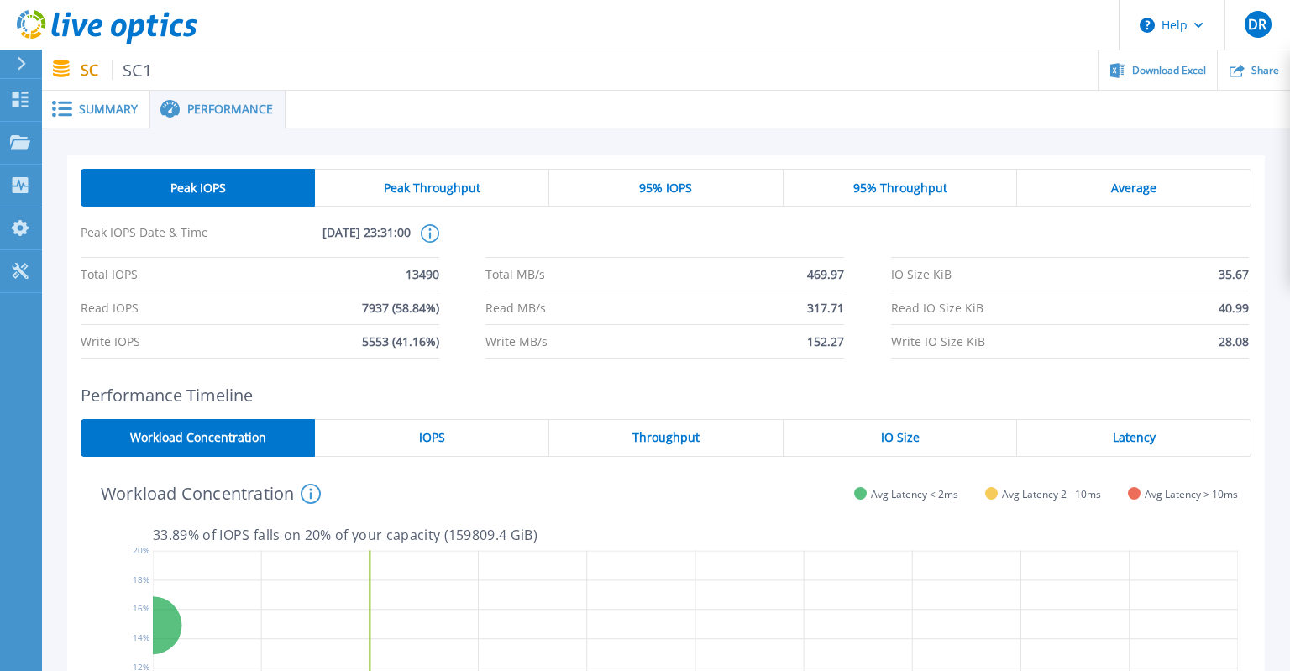
click at [485, 190] on div "Peak Throughput" at bounding box center [432, 188] width 234 height 38
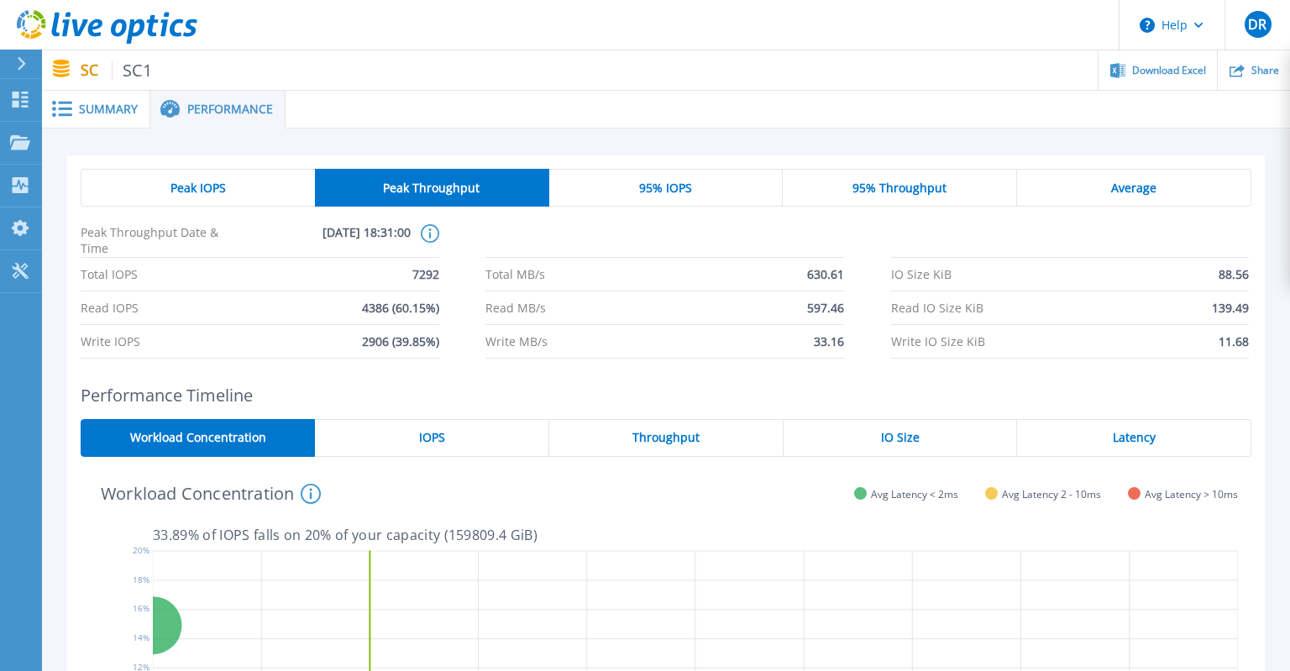
click at [702, 193] on div "95% IOPS" at bounding box center [666, 188] width 234 height 38
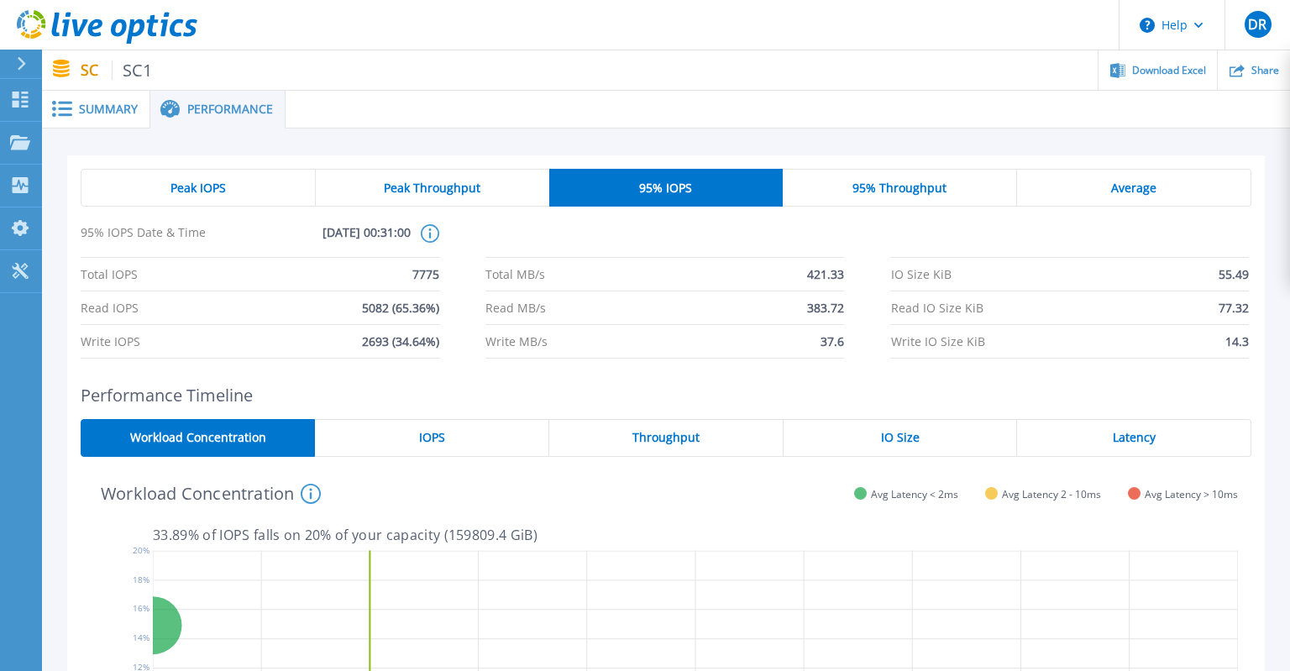
click at [82, 111] on span "Summary" at bounding box center [108, 109] width 59 height 12
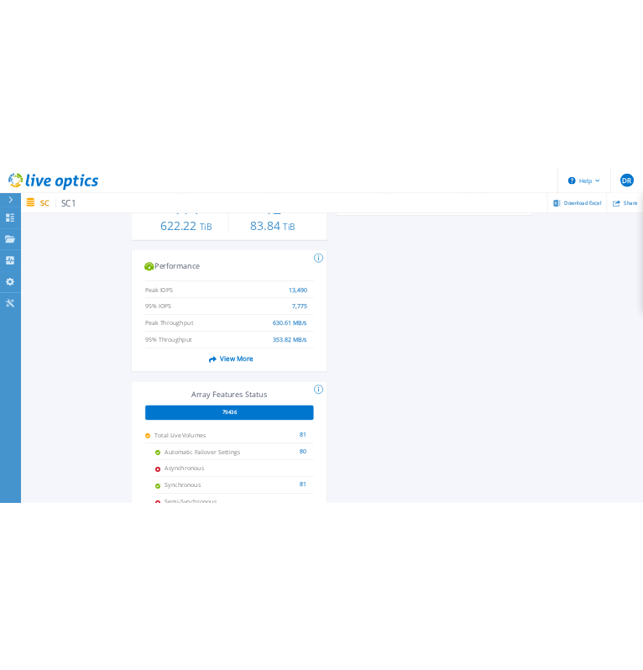
scroll to position [692, 0]
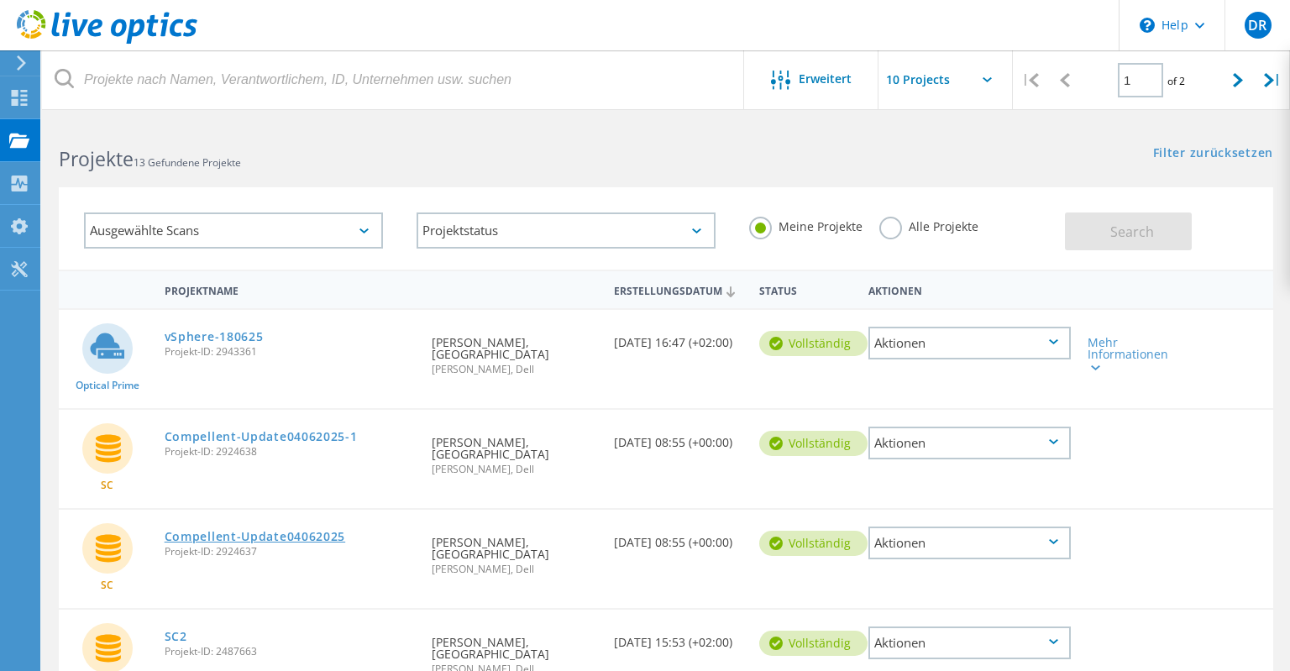
click at [302, 543] on link "Compellent-Update04062025" at bounding box center [255, 537] width 181 height 12
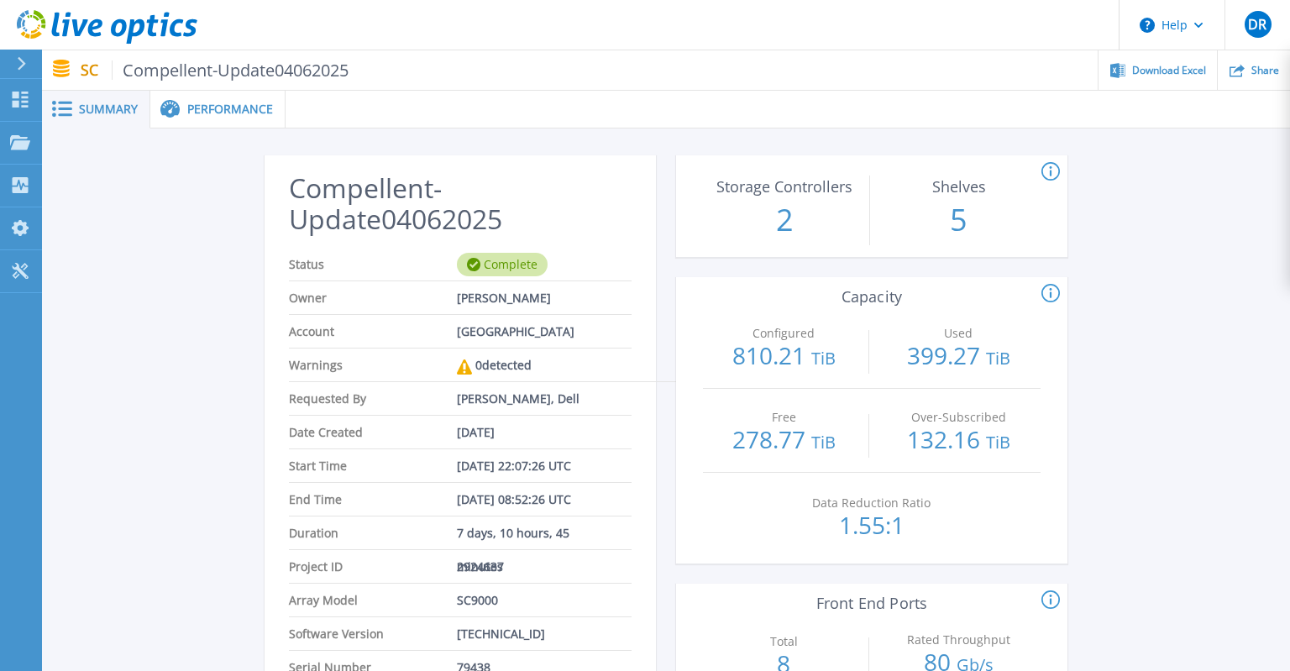
click at [202, 115] on span "Performance" at bounding box center [230, 109] width 86 height 12
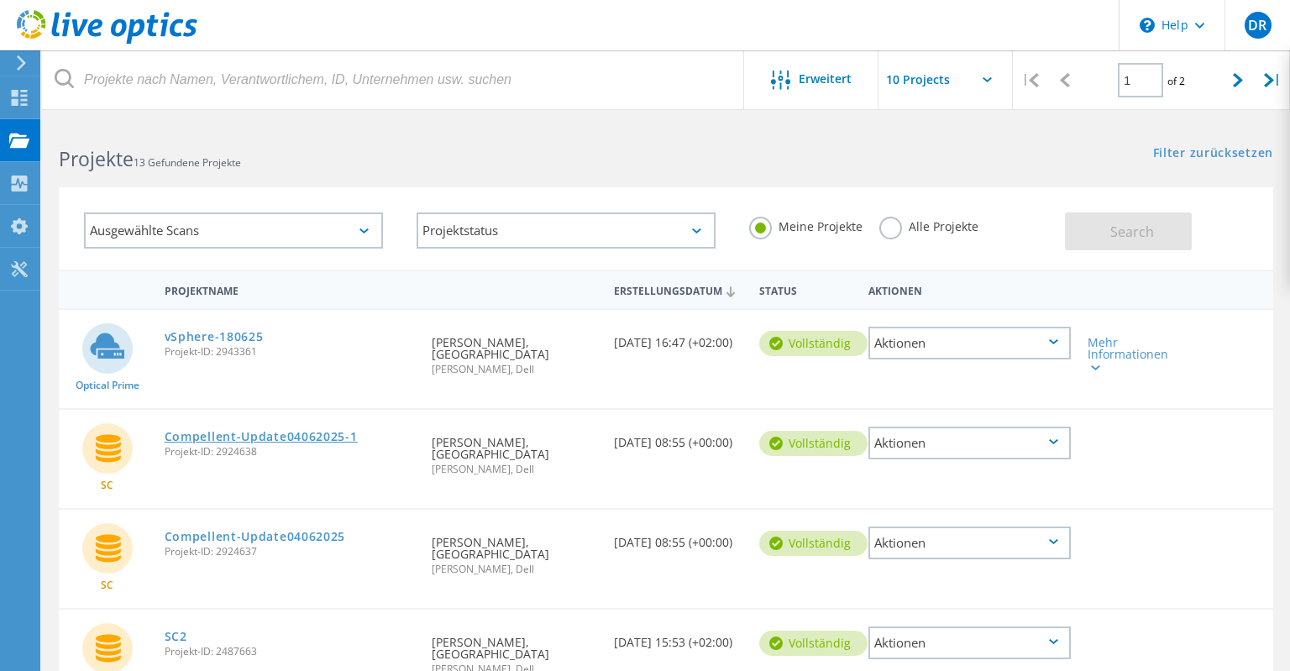
click at [285, 443] on link "Compellent-Update04062025-1" at bounding box center [261, 437] width 193 height 12
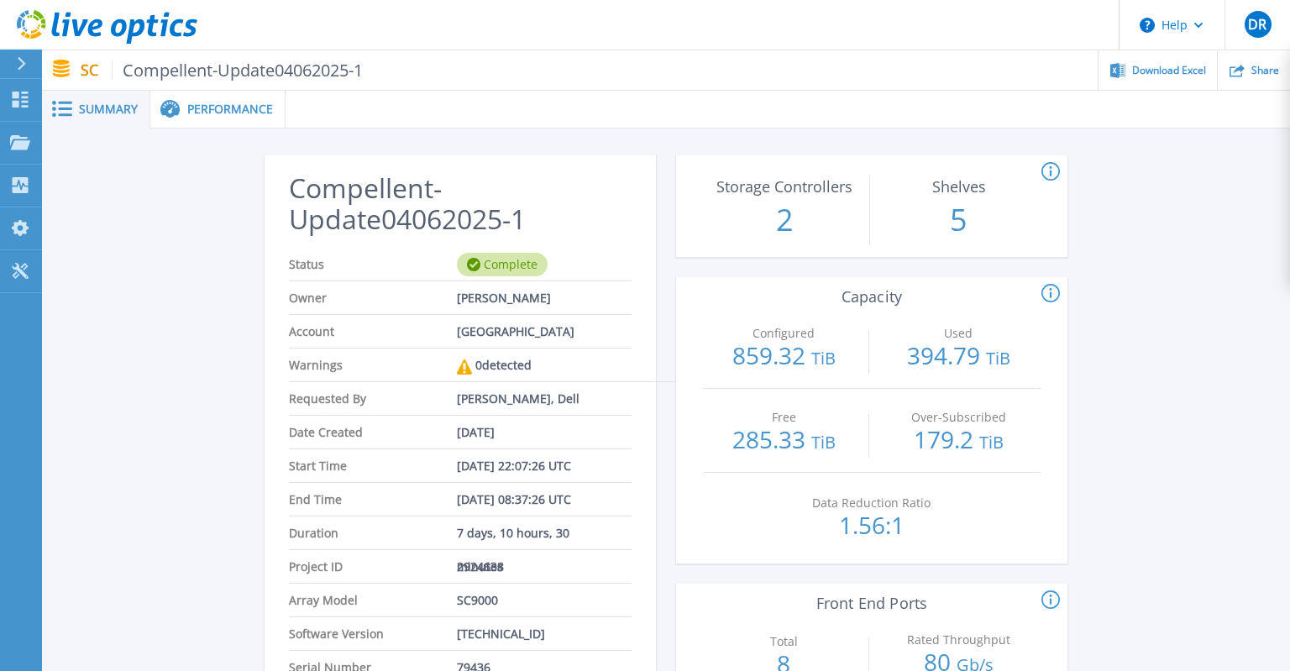
click at [243, 115] on span "Performance" at bounding box center [230, 109] width 86 height 12
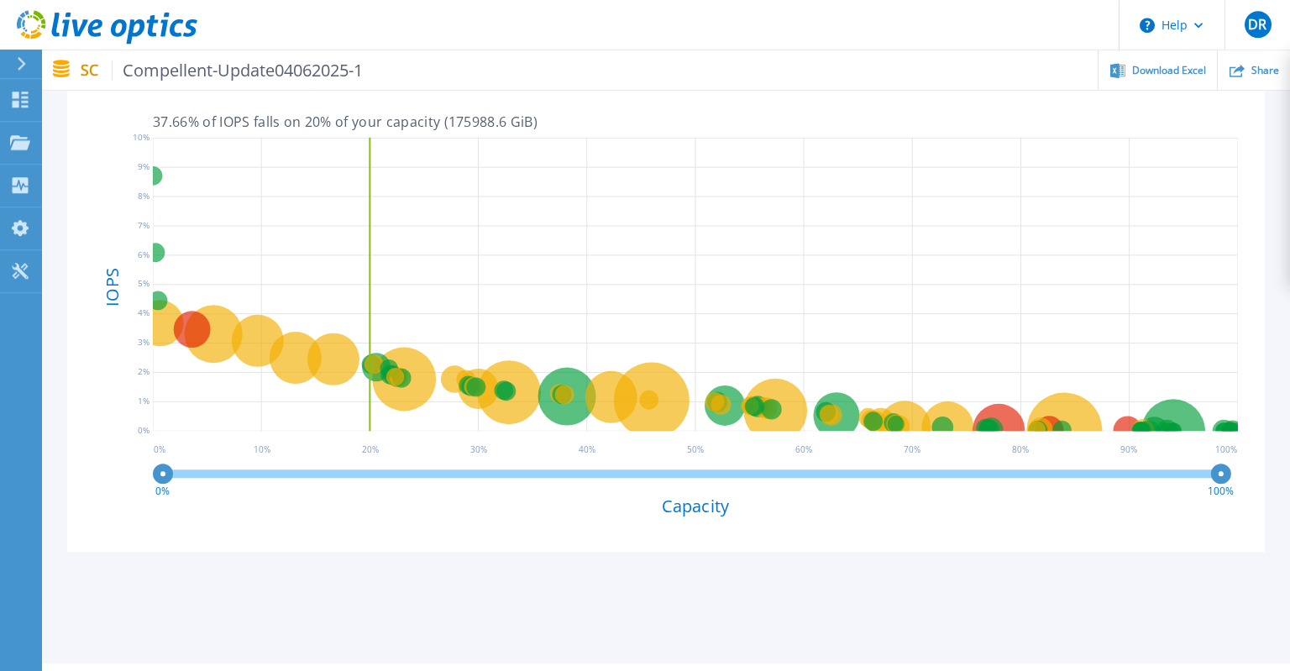
scroll to position [413, 0]
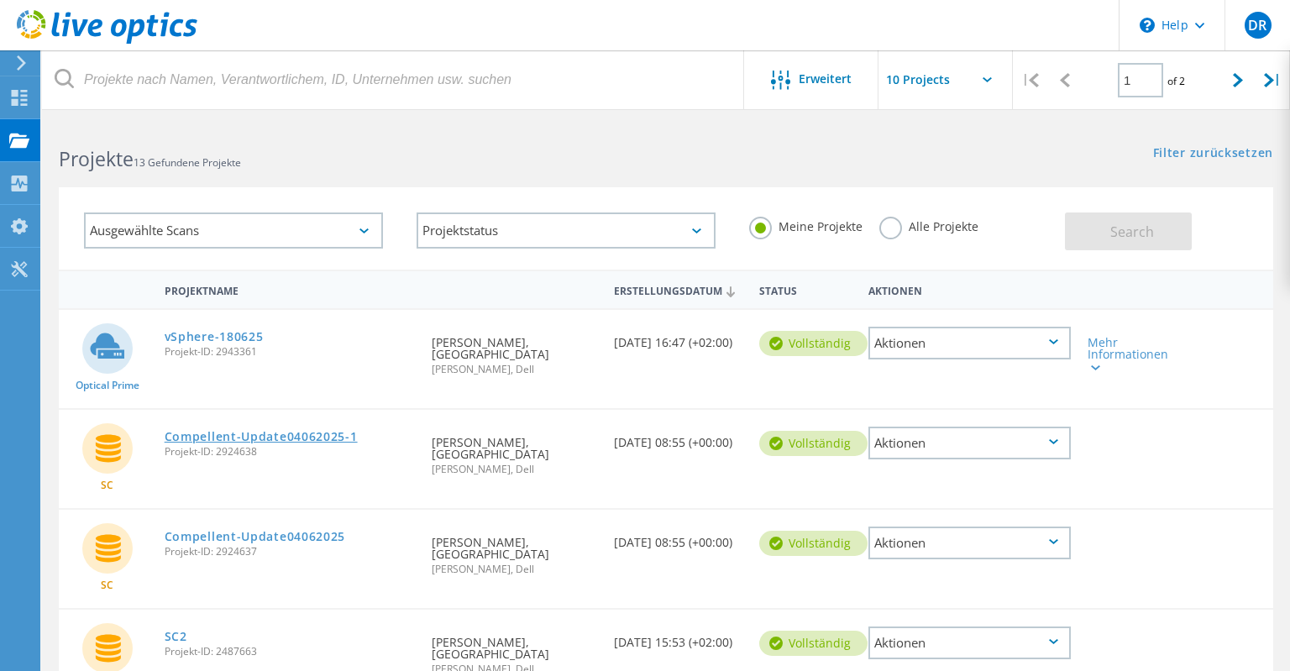
click at [346, 443] on link "Compellent-Update04062025-1" at bounding box center [261, 437] width 193 height 12
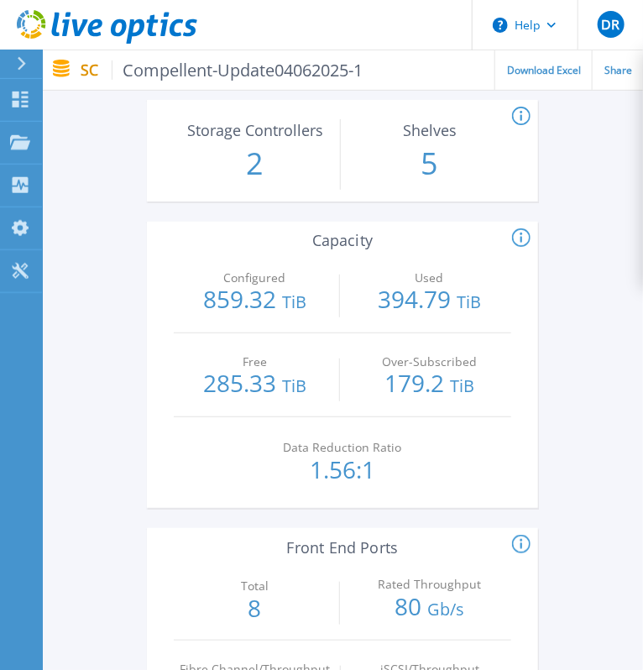
scroll to position [1615, 0]
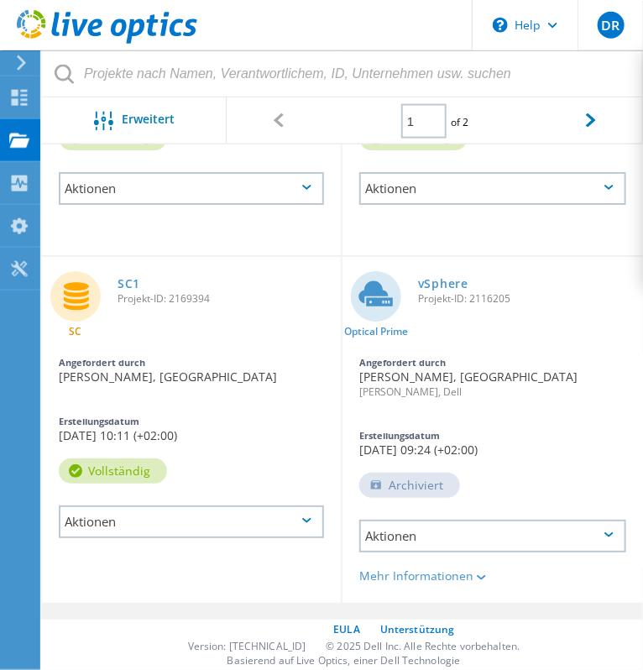
scroll to position [1411, 0]
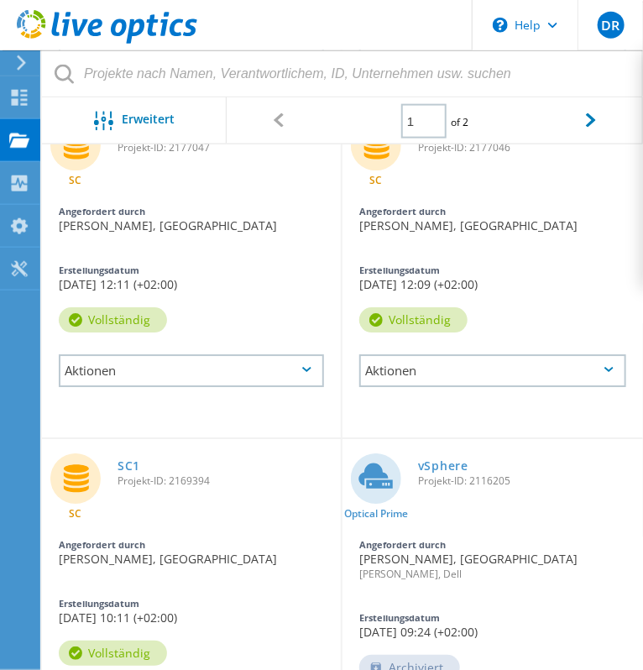
click at [364, 275] on div "Erstellungsdatum" at bounding box center [492, 270] width 267 height 9
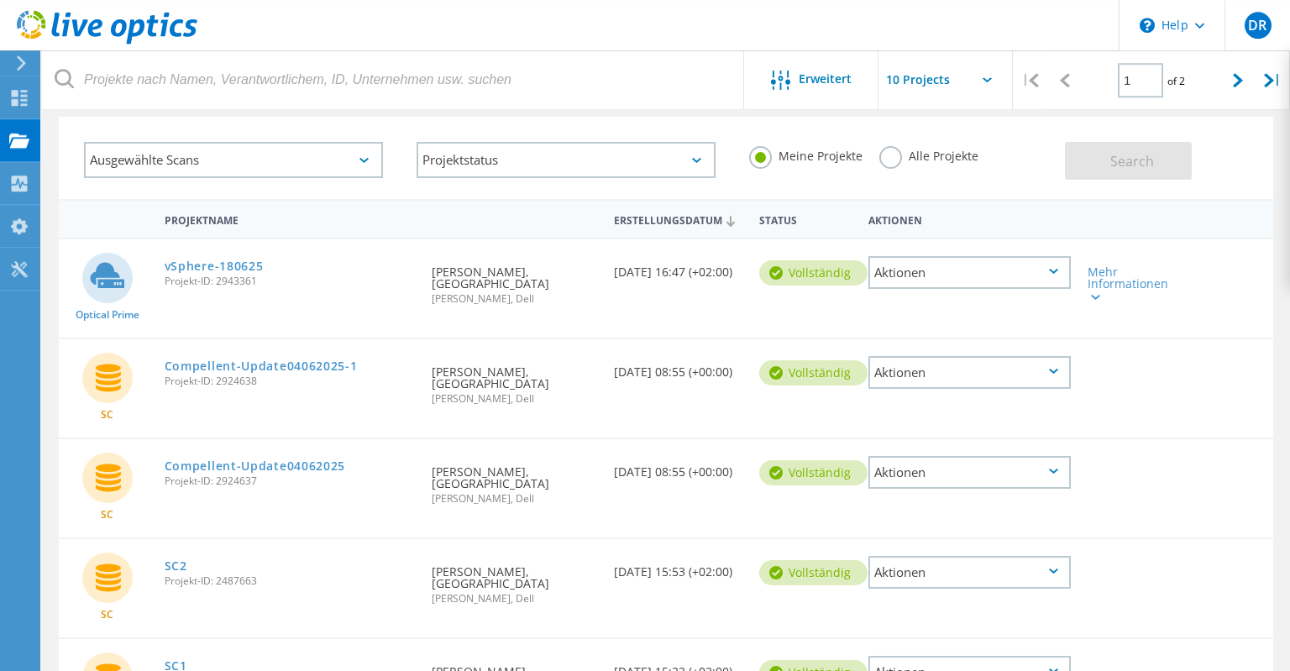
scroll to position [74, 0]
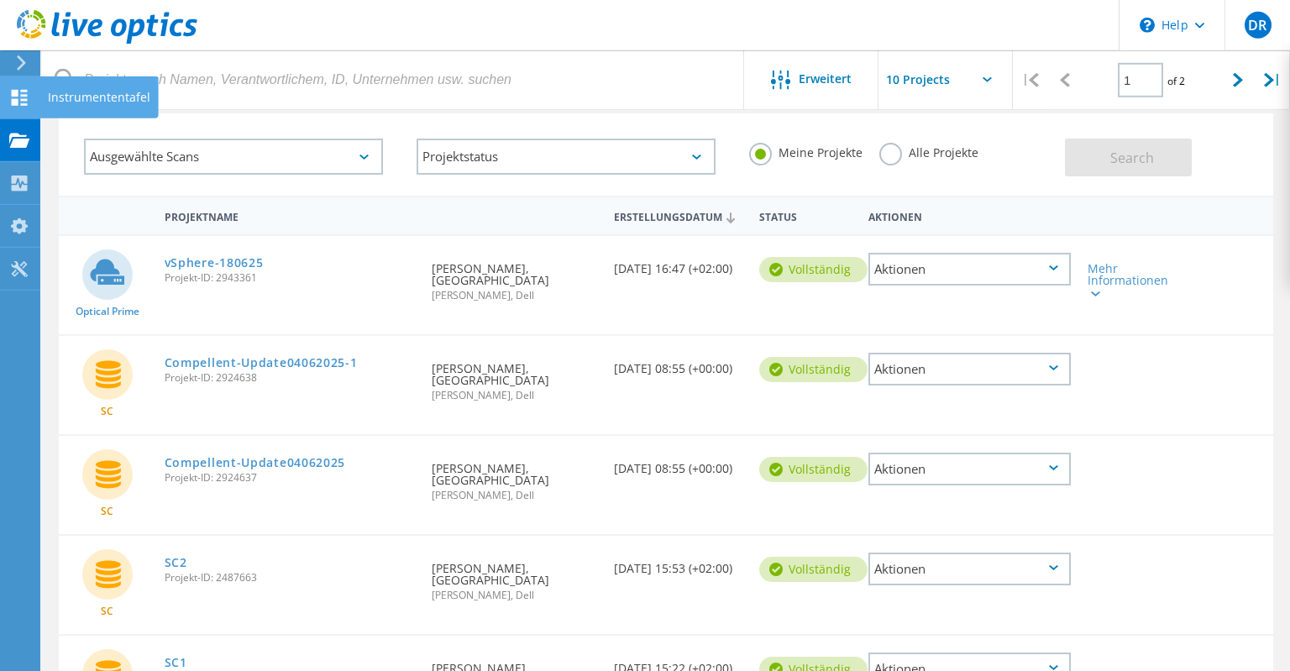
click at [18, 97] on icon at bounding box center [19, 98] width 20 height 16
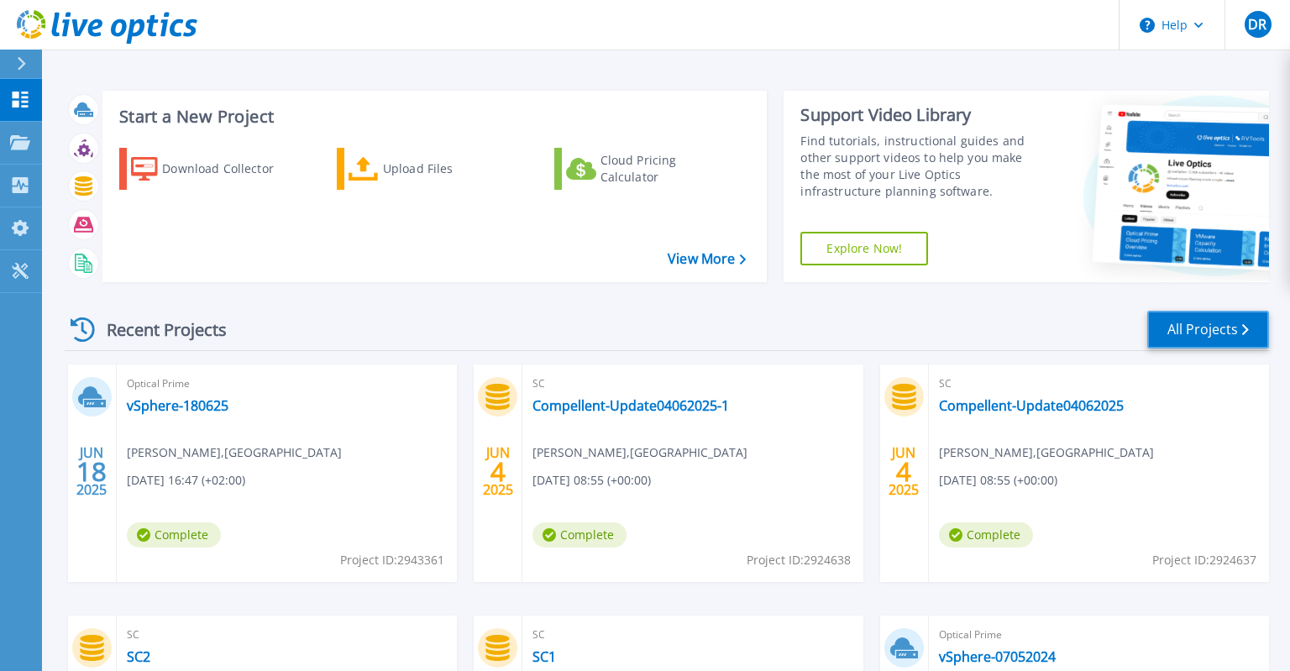
click at [1221, 322] on link "All Projects" at bounding box center [1208, 330] width 122 height 38
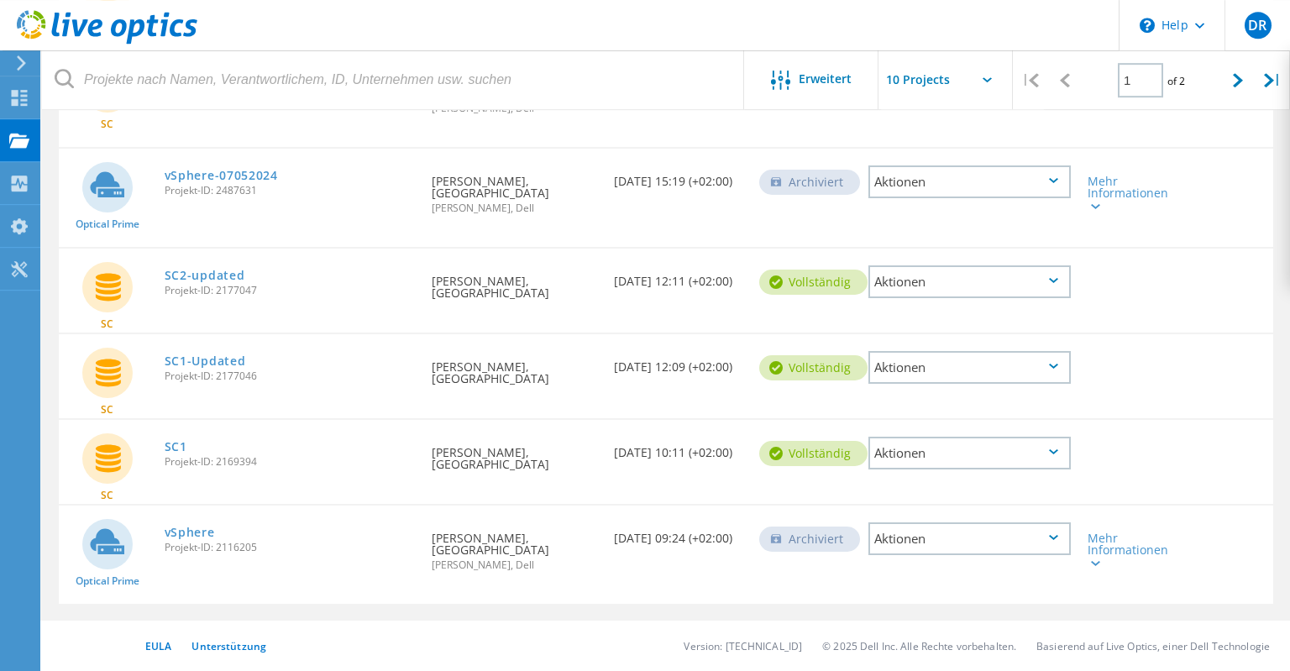
scroll to position [682, 0]
click at [932, 90] on input "text" at bounding box center [962, 79] width 168 height 59
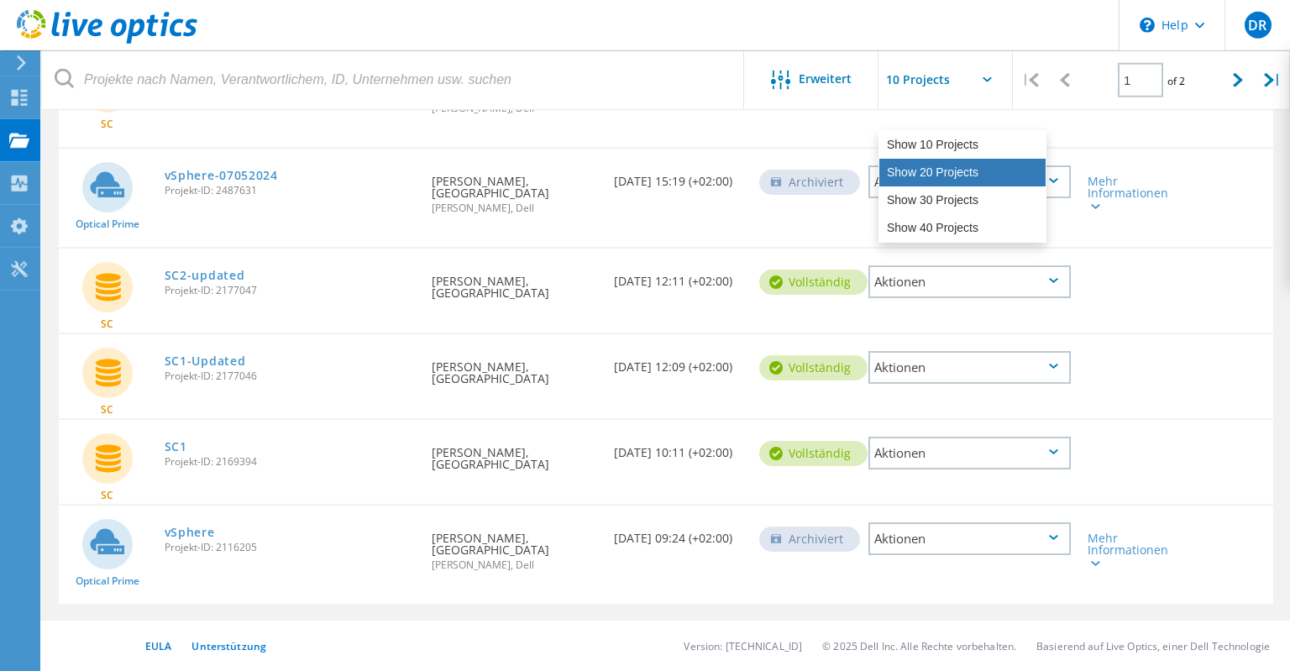
click at [926, 159] on div "Show 20 Projects" at bounding box center [962, 173] width 166 height 28
type input "Show 20 Projects"
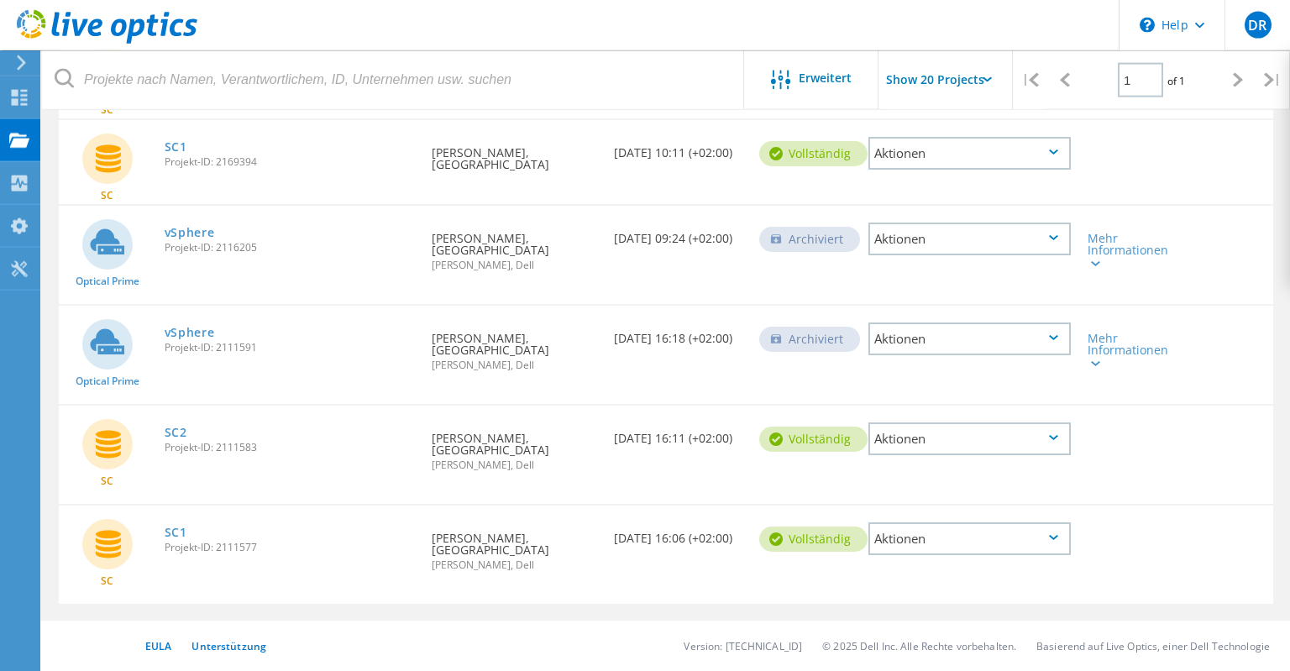
scroll to position [1261, 0]
click at [183, 527] on link "SC1" at bounding box center [176, 533] width 23 height 12
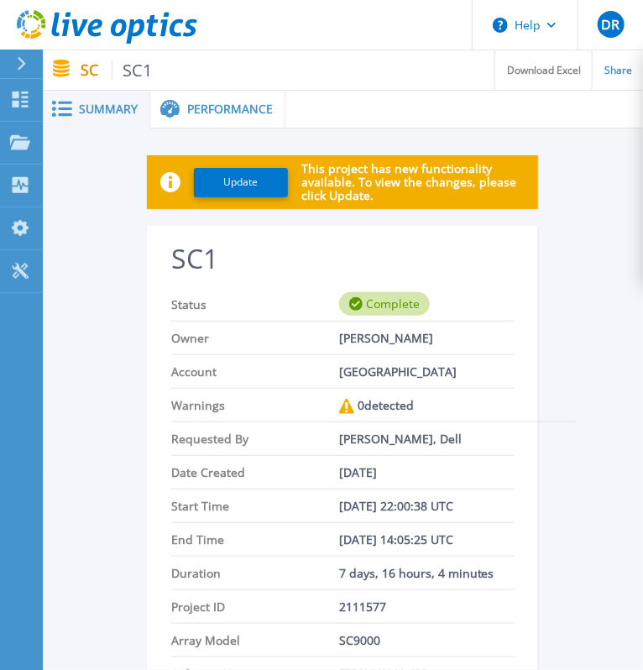
click at [211, 99] on div "Performance" at bounding box center [217, 110] width 135 height 38
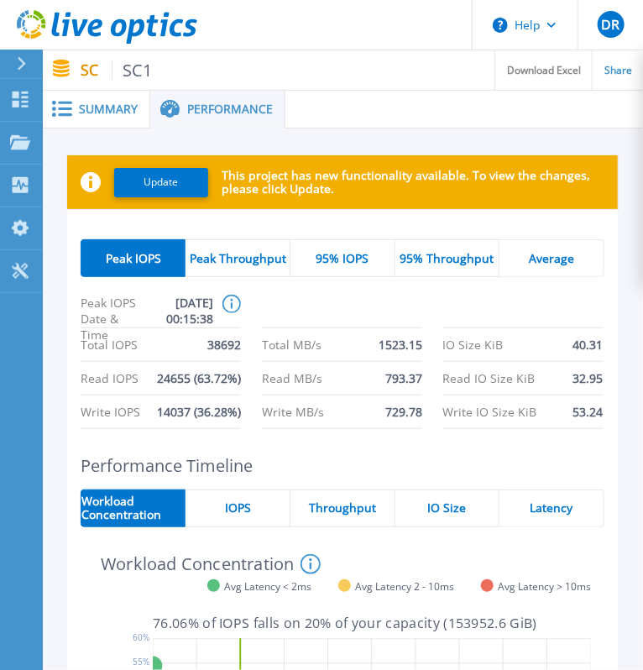
click at [360, 262] on span "95% IOPS" at bounding box center [342, 258] width 53 height 13
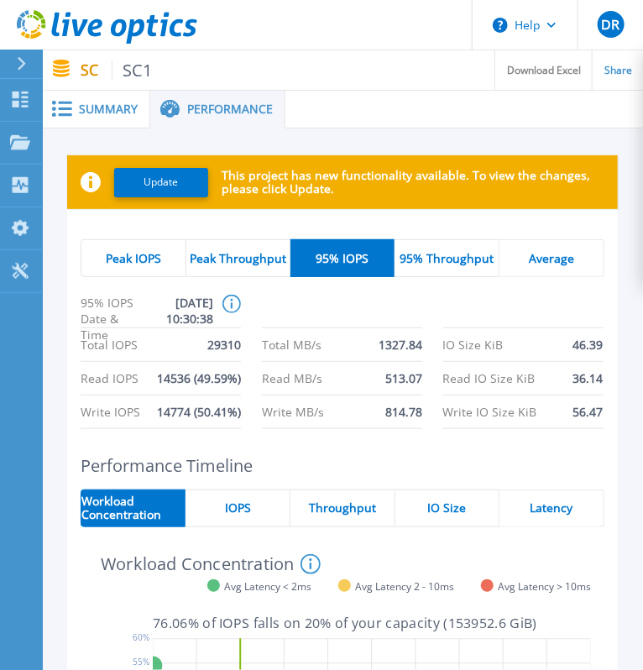
click at [265, 264] on span "Peak Throughput" at bounding box center [238, 258] width 97 height 13
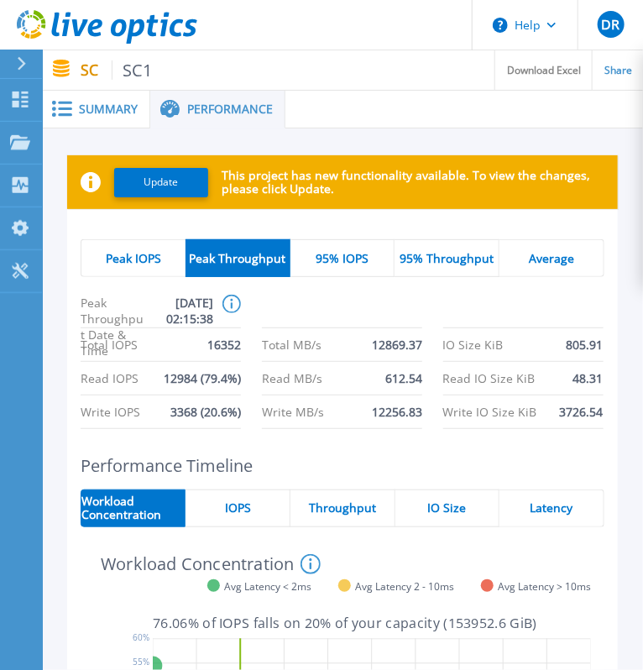
click at [441, 265] on span "95% Throughput" at bounding box center [447, 258] width 94 height 13
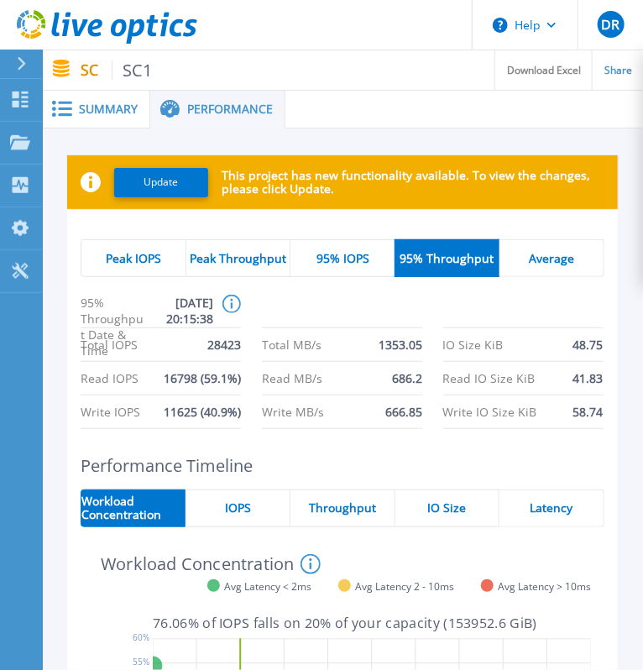
click at [543, 260] on span "Average" at bounding box center [551, 258] width 45 height 13
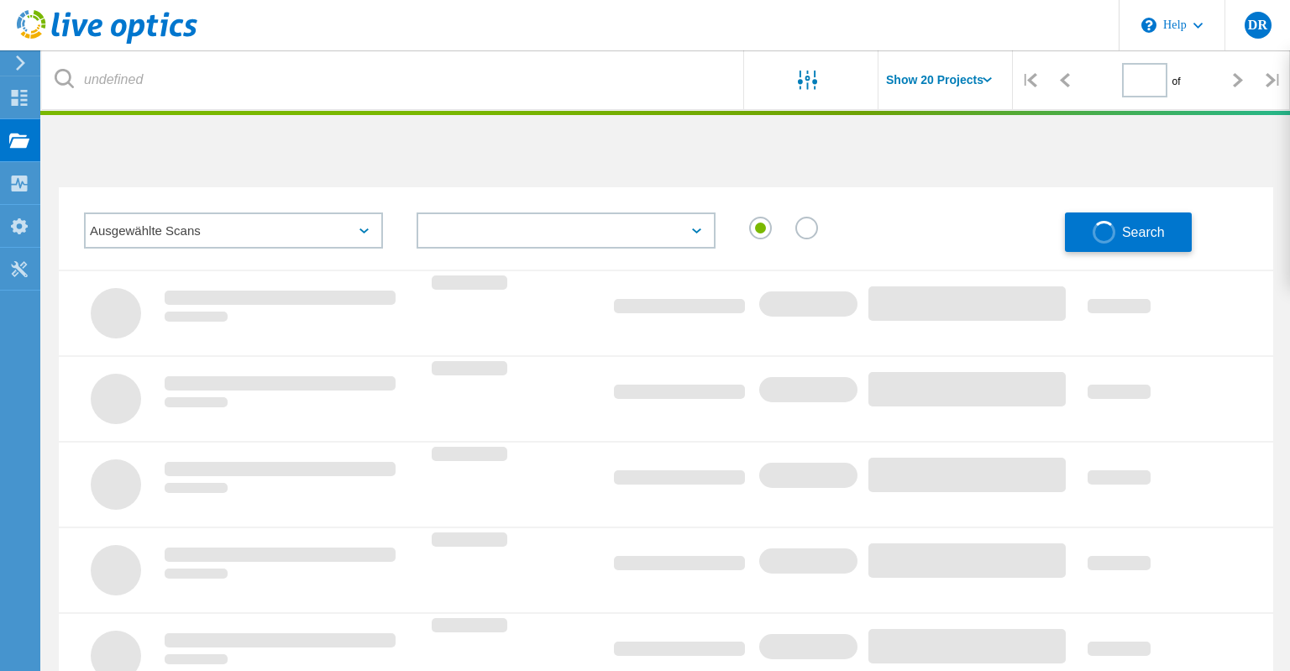
type input "1"
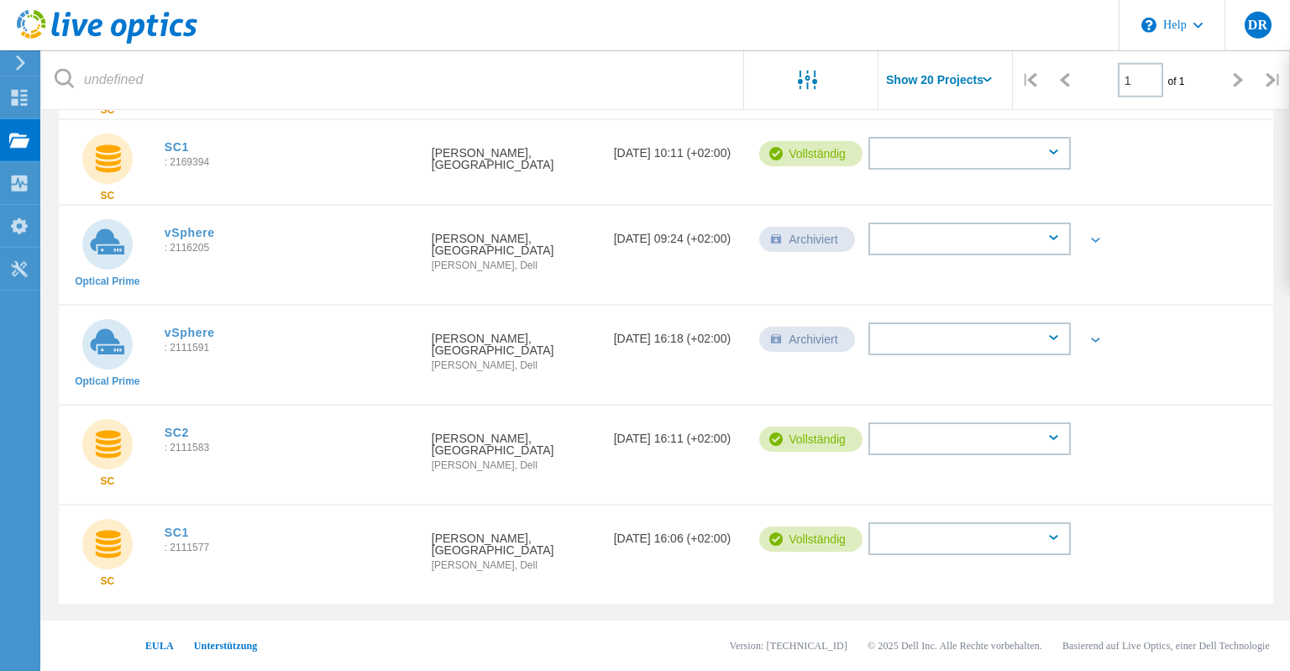
scroll to position [1109, 0]
click at [180, 427] on link "SC2" at bounding box center [177, 433] width 24 height 12
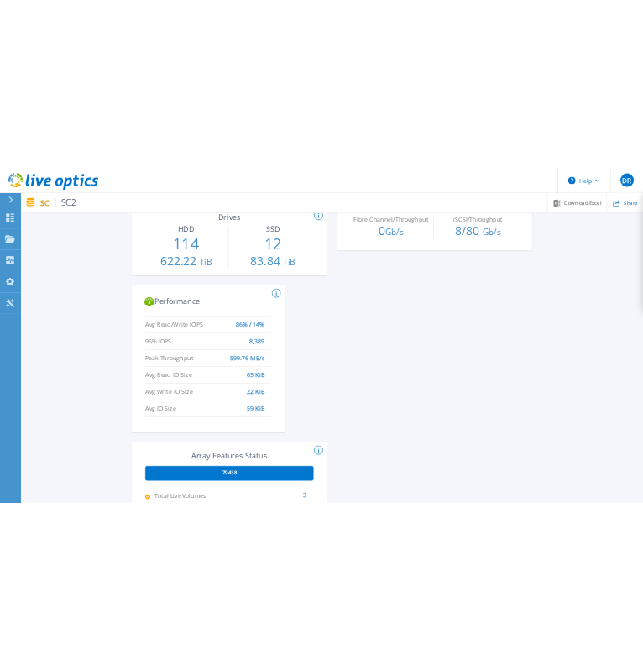
scroll to position [694, 0]
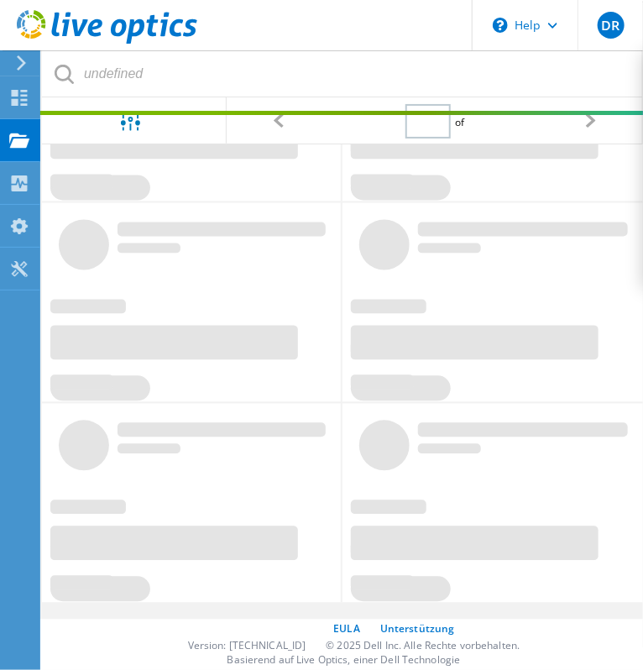
type input "1"
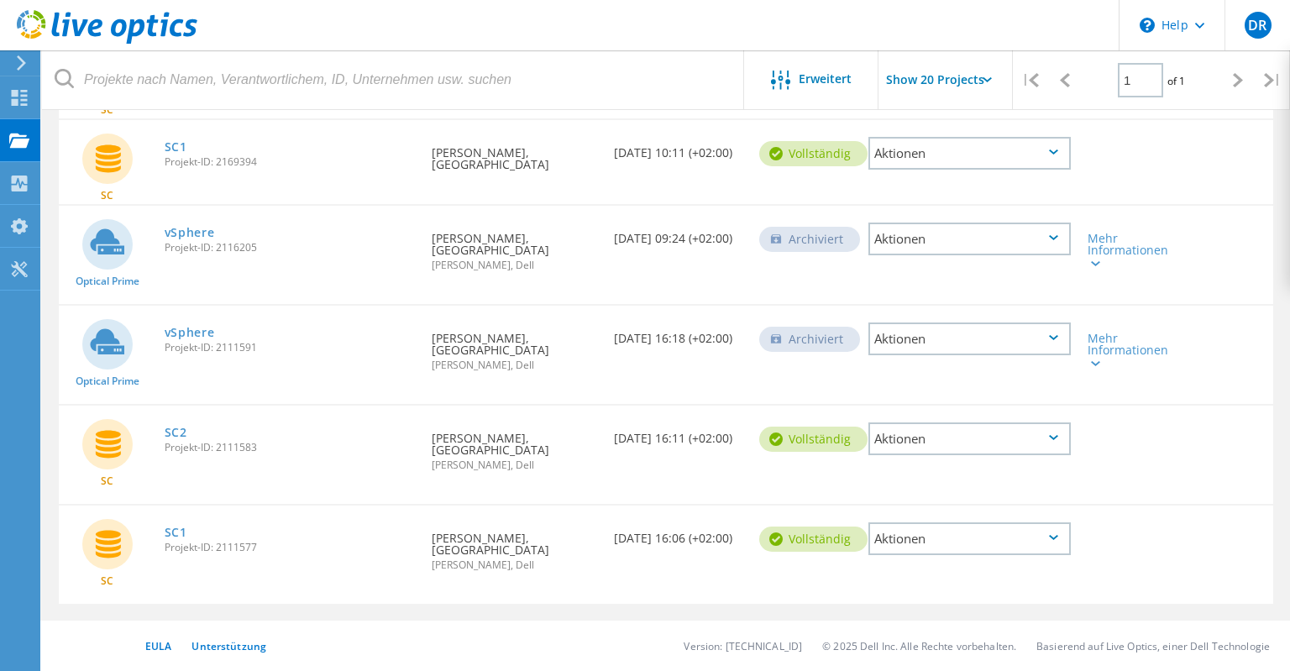
scroll to position [1261, 0]
click at [177, 527] on link "SC1" at bounding box center [176, 533] width 23 height 12
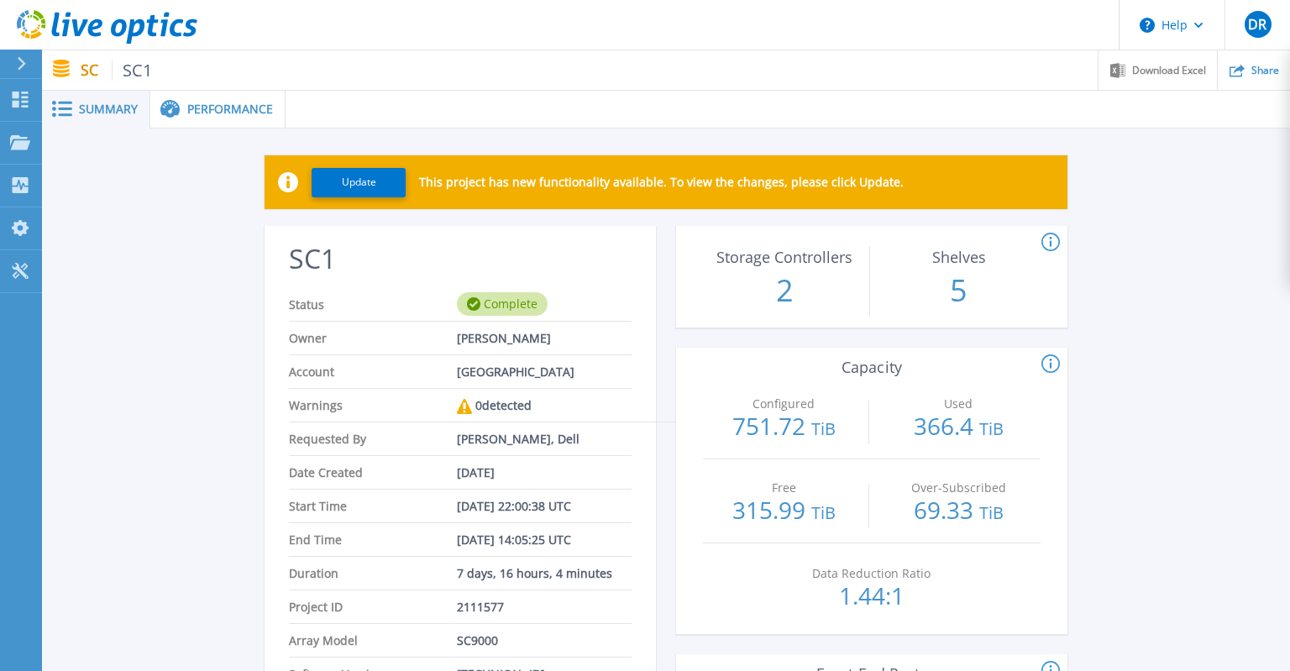
click at [258, 105] on span "Performance" at bounding box center [230, 109] width 86 height 12
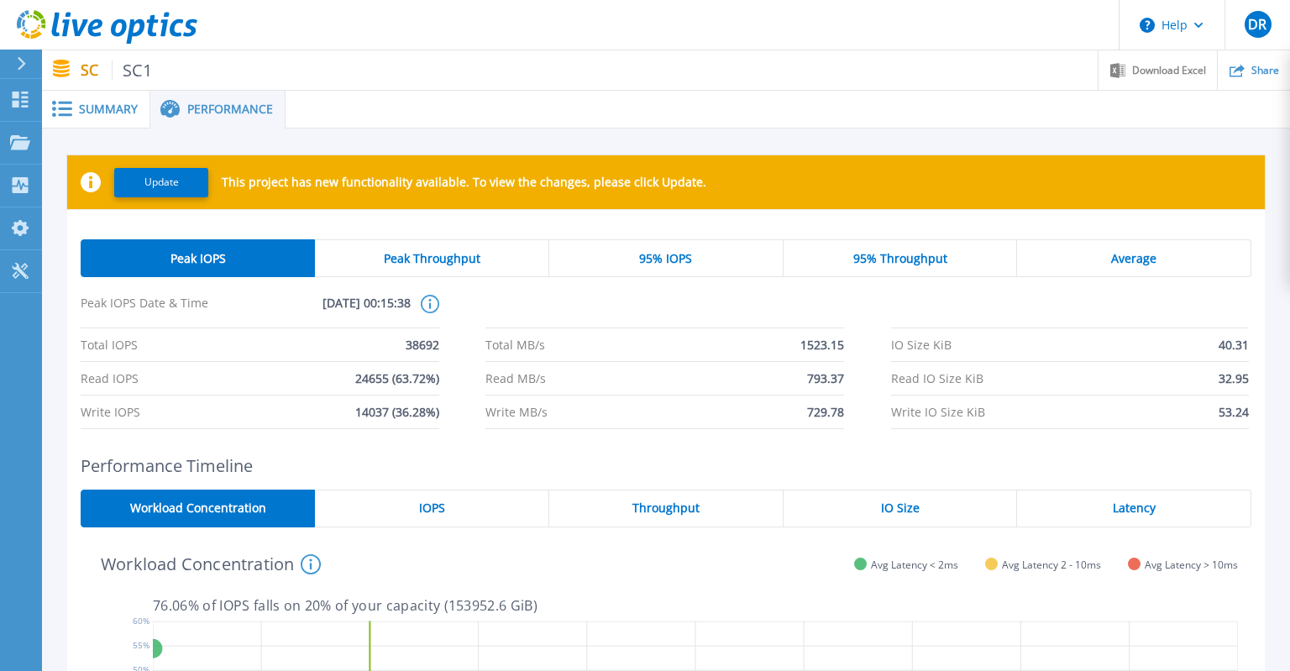
click at [1129, 257] on span "Average" at bounding box center [1133, 258] width 45 height 13
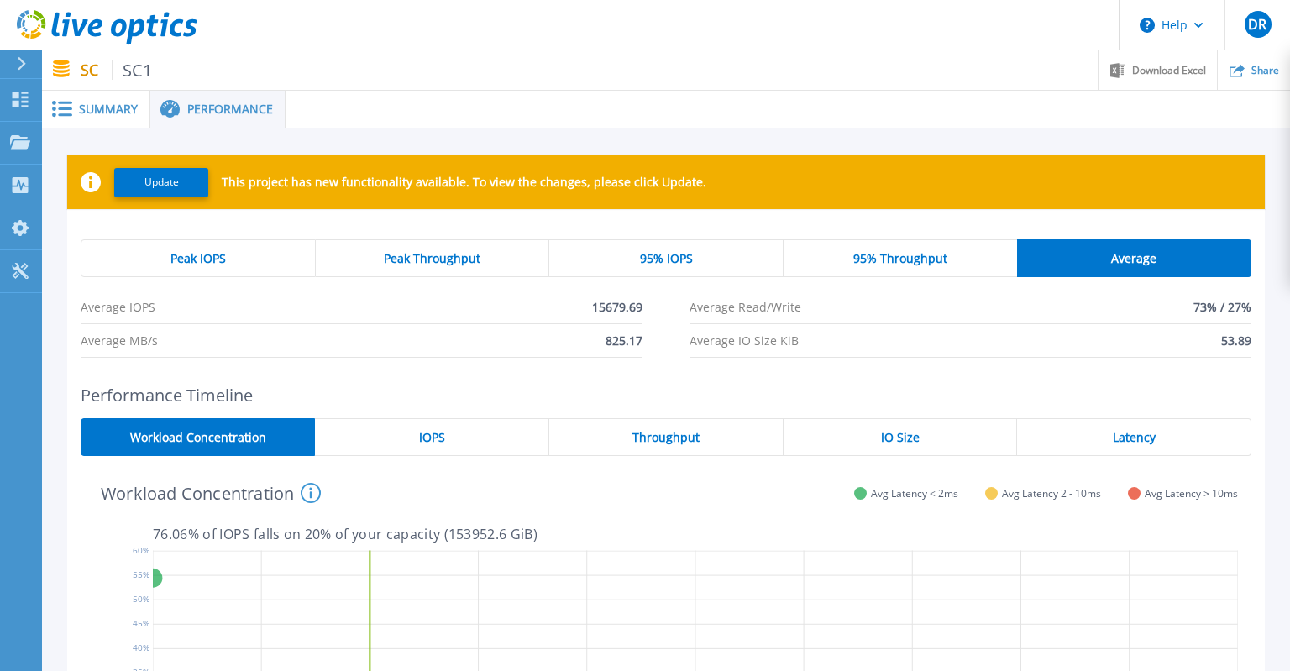
click at [409, 254] on span "Peak Throughput" at bounding box center [432, 258] width 97 height 13
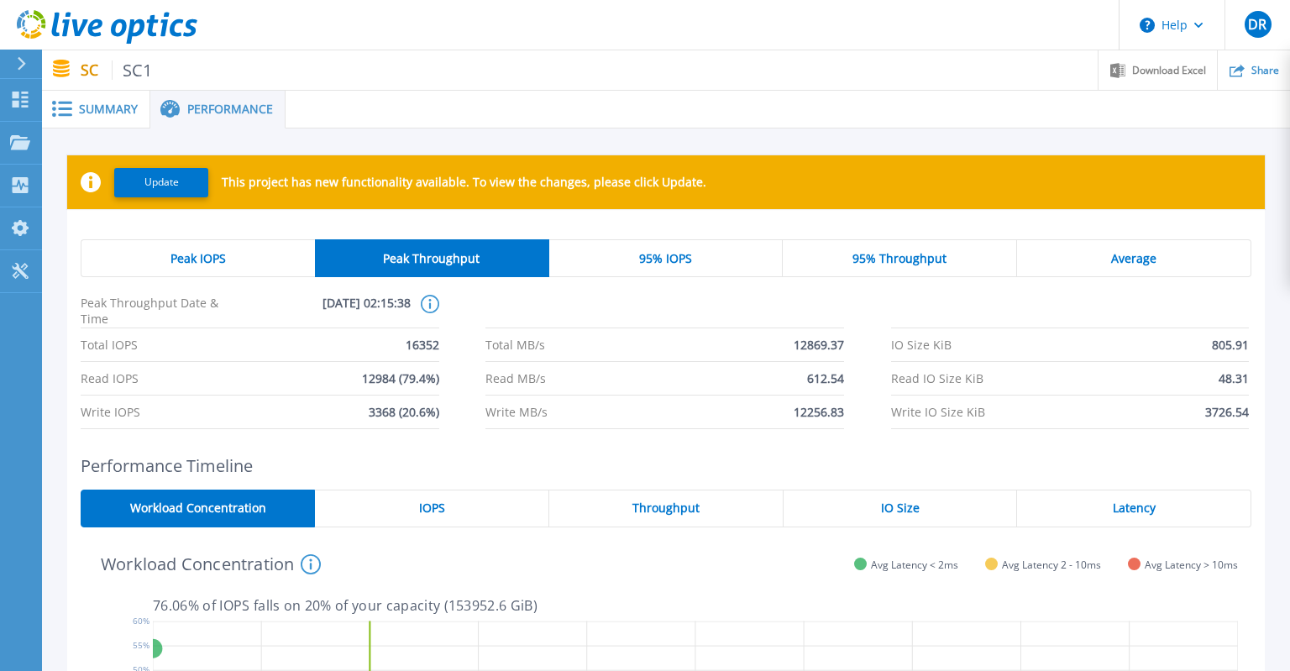
click at [220, 270] on div "Peak IOPS" at bounding box center [198, 258] width 234 height 38
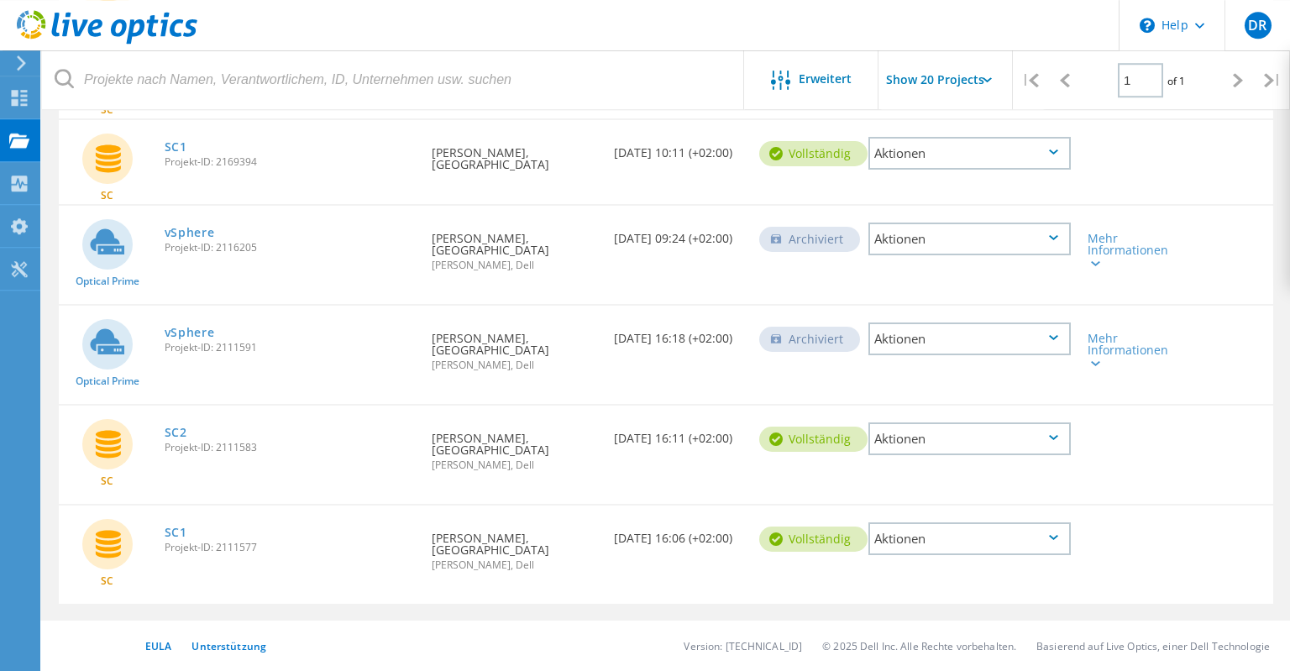
scroll to position [1068, 0]
click at [171, 153] on link "SC1" at bounding box center [176, 147] width 23 height 12
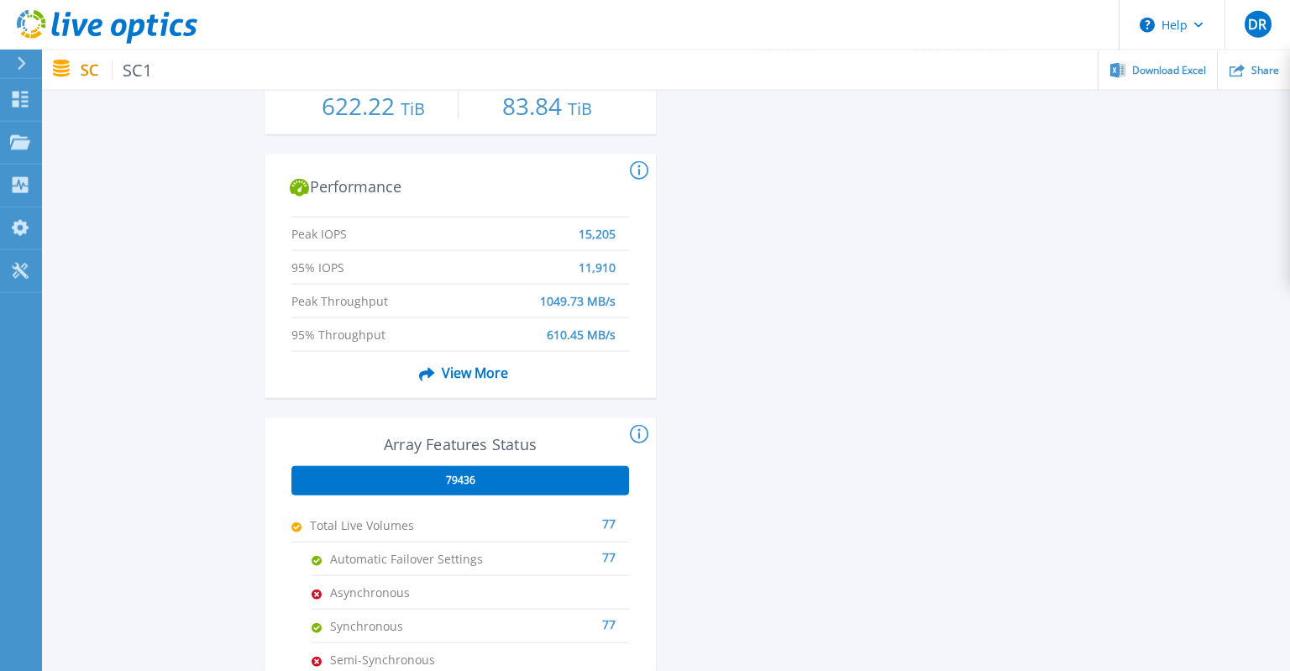
scroll to position [703, 0]
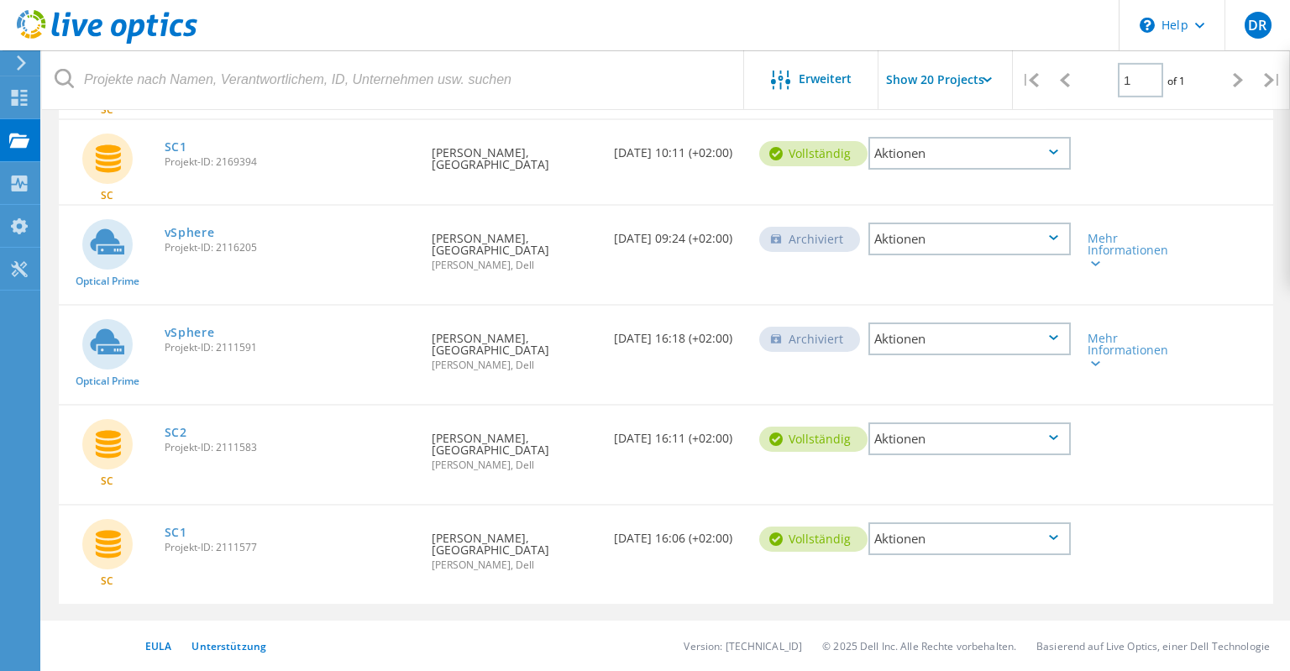
scroll to position [1219, 0]
click at [177, 427] on link "SC2" at bounding box center [176, 433] width 23 height 12
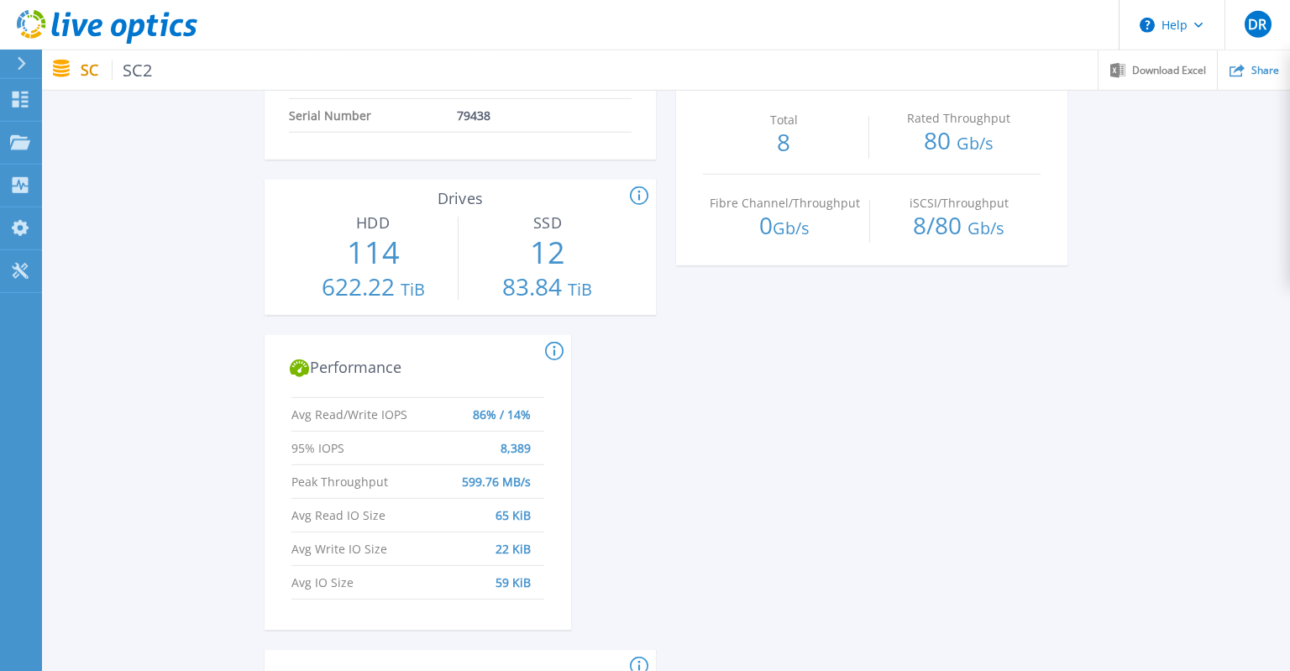
scroll to position [591, 0]
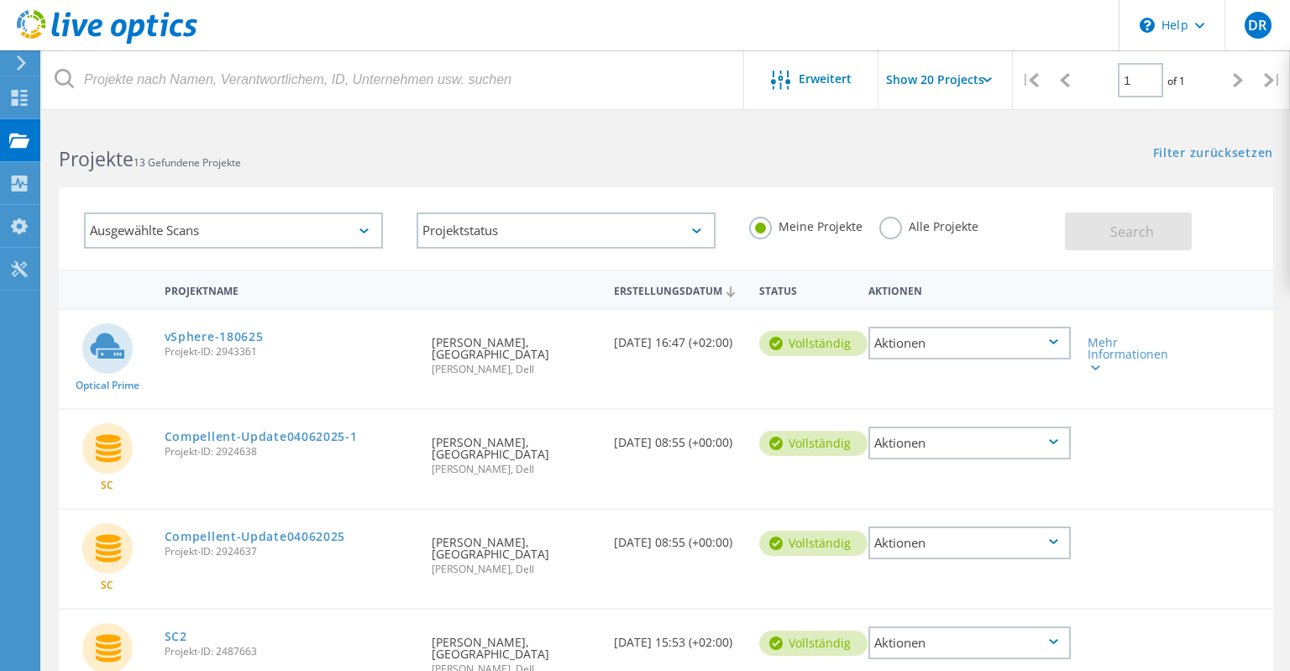
scroll to position [1043, 0]
